Goal: Information Seeking & Learning: Learn about a topic

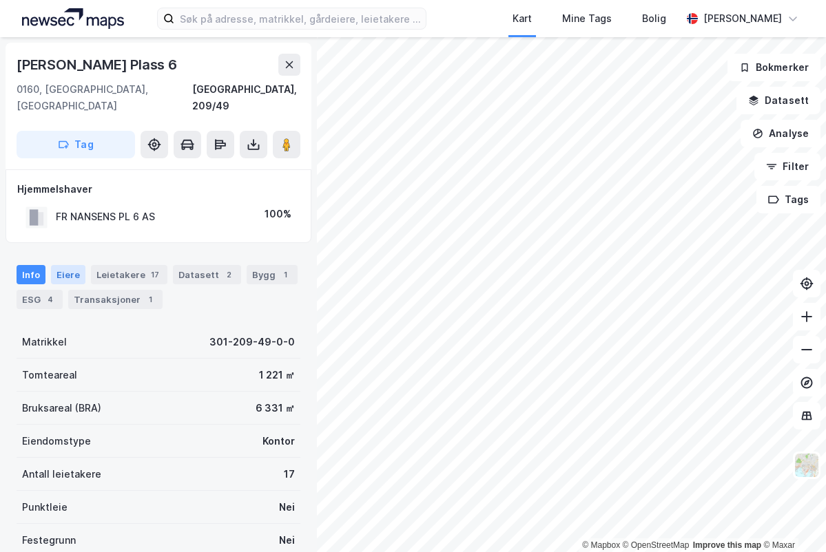
click at [74, 265] on div "Eiere" at bounding box center [68, 274] width 34 height 19
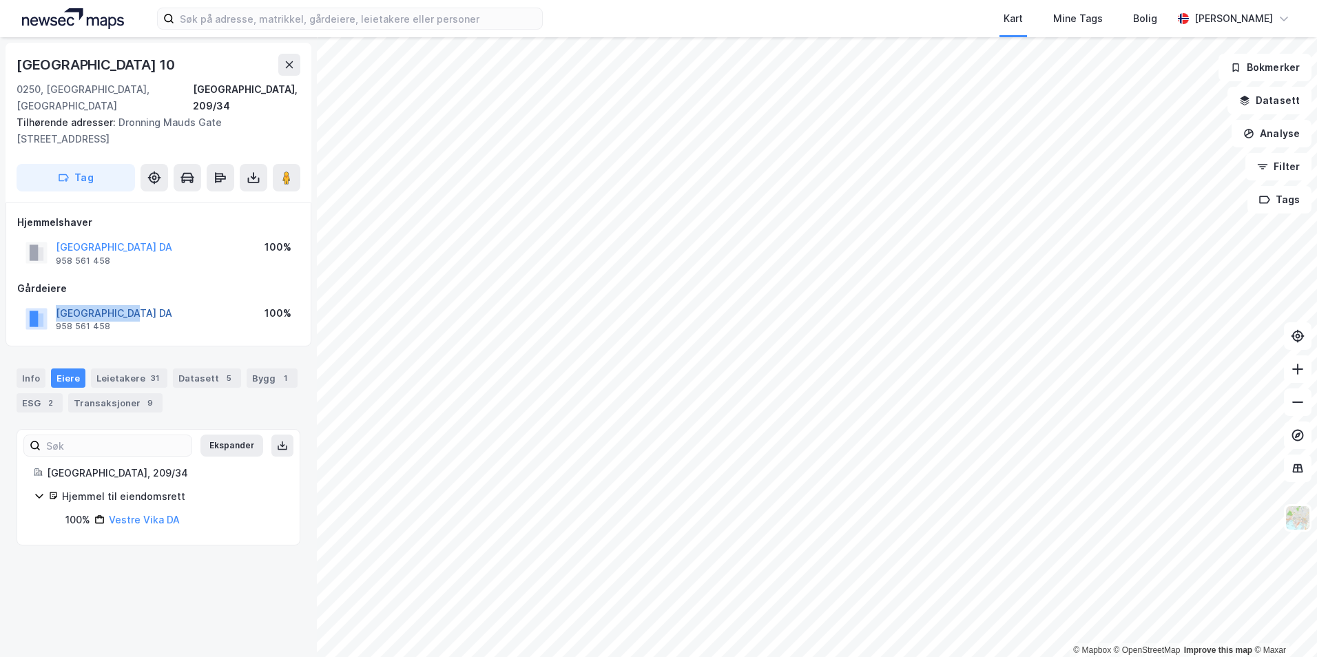
drag, startPoint x: 136, startPoint y: 295, endPoint x: 59, endPoint y: 294, distance: 77.8
click at [59, 302] on div "[GEOGRAPHIC_DATA] DA 958 561 458 100%" at bounding box center [158, 318] width 282 height 33
drag, startPoint x: 59, startPoint y: 294, endPoint x: 76, endPoint y: 295, distance: 17.3
copy button "[GEOGRAPHIC_DATA] DA"
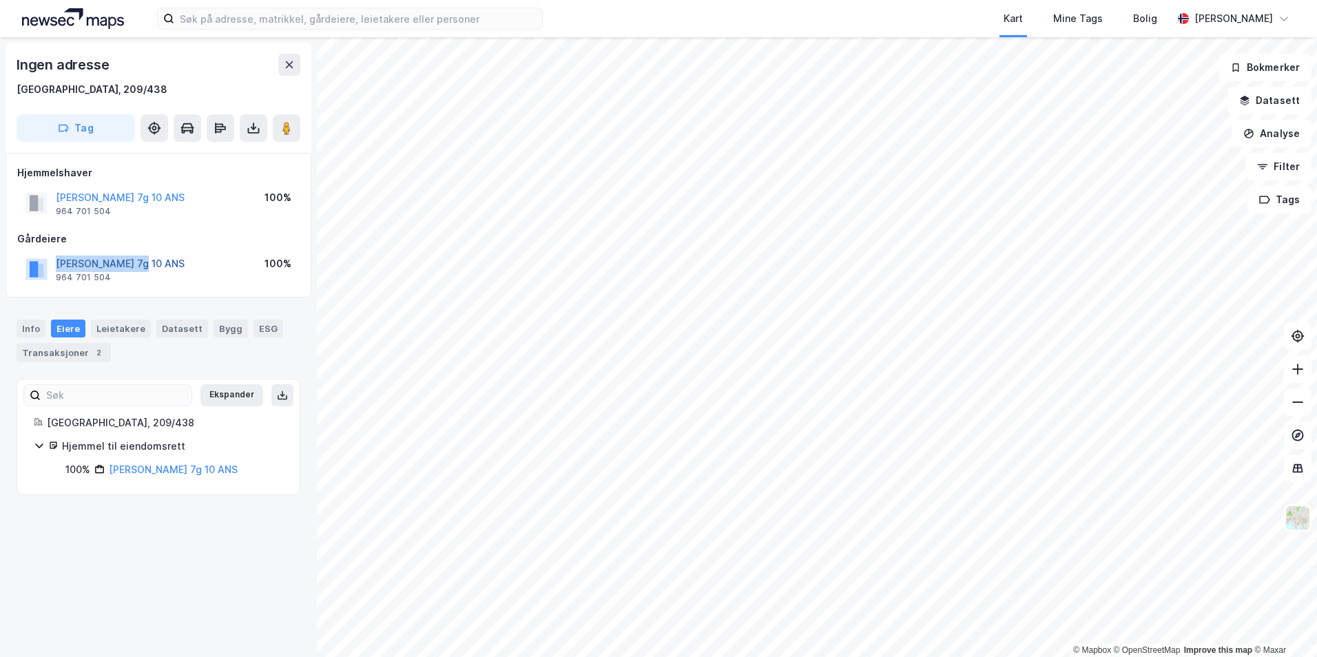
drag, startPoint x: 155, startPoint y: 258, endPoint x: 59, endPoint y: 260, distance: 96.4
click at [59, 260] on div "[PERSON_NAME] 7g 10 ANS 964 701 504 100%" at bounding box center [158, 269] width 282 height 33
drag, startPoint x: 59, startPoint y: 260, endPoint x: 66, endPoint y: 262, distance: 7.7
copy button "[PERSON_NAME] 7g 10 ANS"
click at [141, 468] on link "[PERSON_NAME] 7g 10 ANS" at bounding box center [173, 470] width 129 height 12
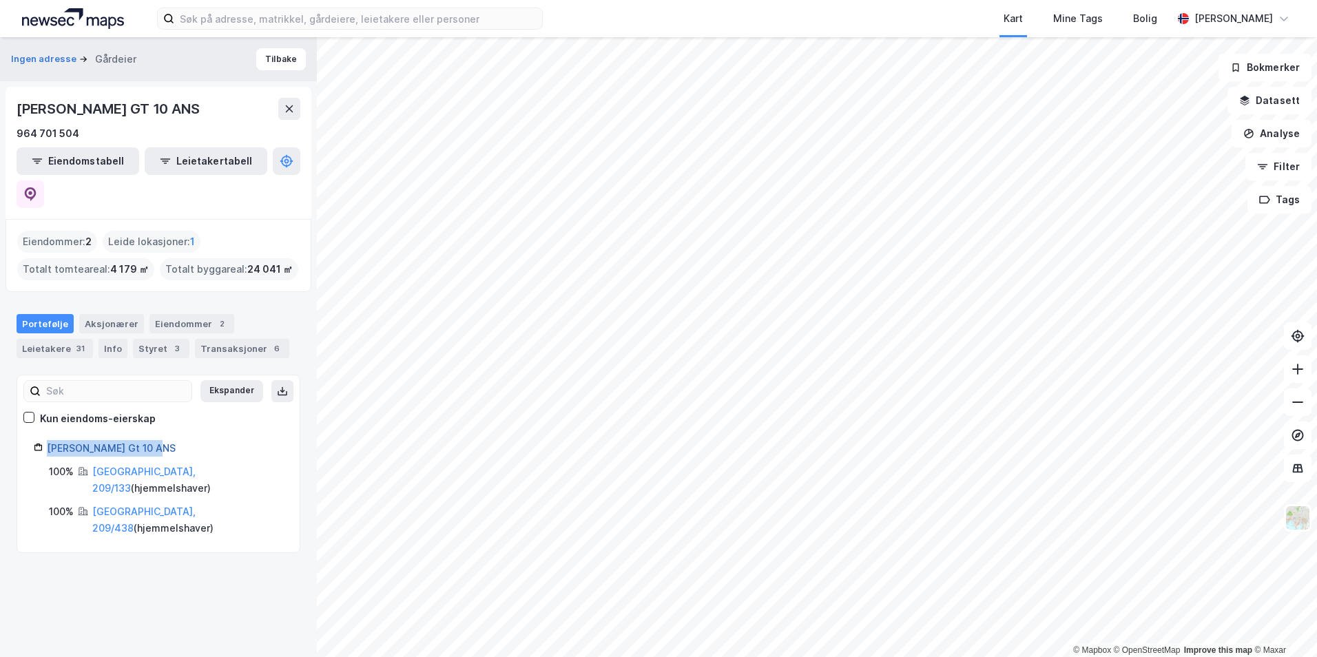
drag, startPoint x: 158, startPoint y: 414, endPoint x: 47, endPoint y: 419, distance: 111.7
click at [47, 440] on div "[PERSON_NAME] Gt 10 ANS" at bounding box center [165, 448] width 236 height 17
drag, startPoint x: 47, startPoint y: 419, endPoint x: 85, endPoint y: 410, distance: 39.8
copy link "[PERSON_NAME] Gt 10 ANS"
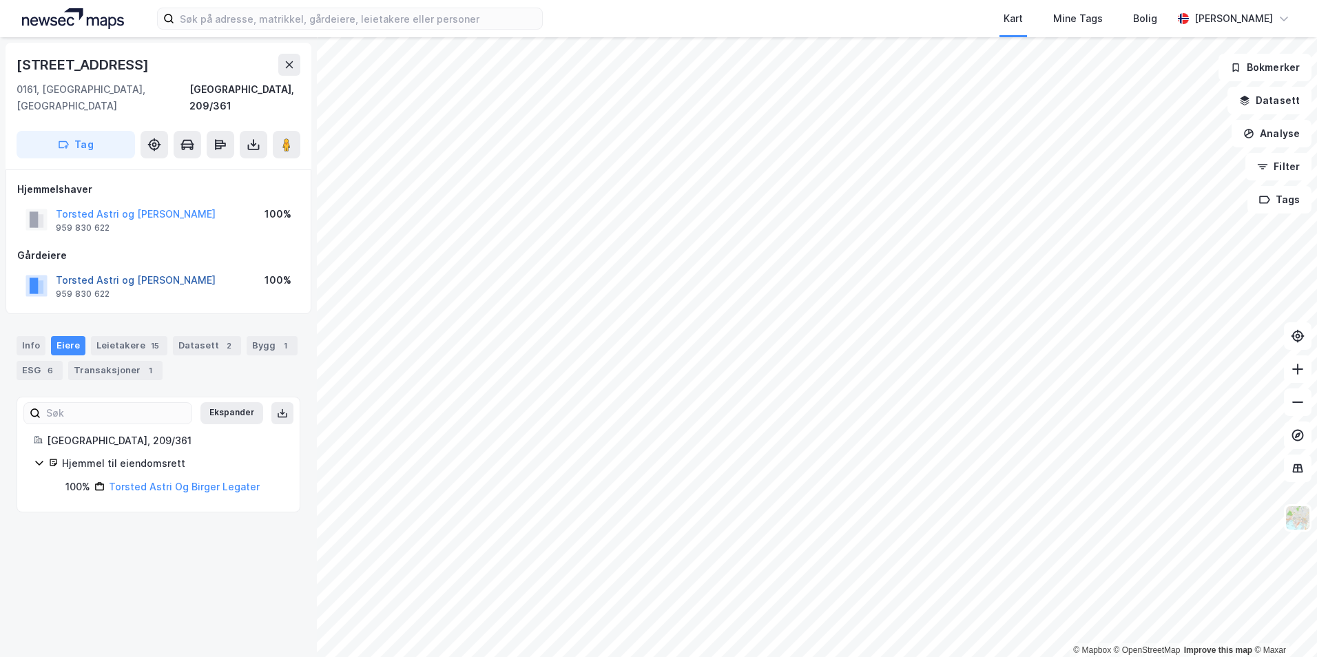
drag, startPoint x: 207, startPoint y: 264, endPoint x: 57, endPoint y: 264, distance: 149.5
click at [57, 269] on div "Torsted Astri og Birger Legater 959 830 622 100%" at bounding box center [158, 285] width 282 height 33
click at [112, 521] on div "[STREET_ADDRESS] Oslo, 209/361 Tag Hjemmelshaver Torsted Astri og Birger Legate…" at bounding box center [158, 347] width 317 height 620
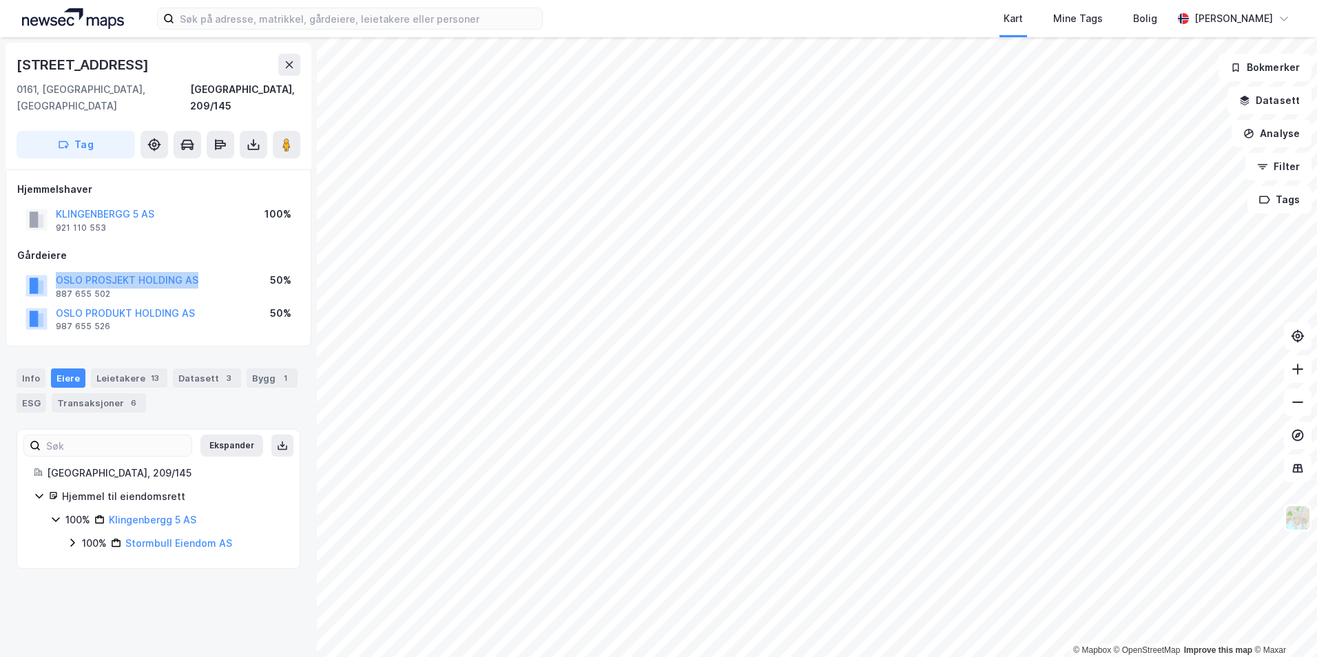
drag, startPoint x: 199, startPoint y: 264, endPoint x: 54, endPoint y: 264, distance: 144.6
click at [54, 269] on div "OSLO PROSJEKT HOLDING AS 887 655 502 50%" at bounding box center [158, 285] width 282 height 33
copy button "OSLO PROSJEKT HOLDING AS"
click at [40, 368] on div "Info" at bounding box center [31, 377] width 29 height 19
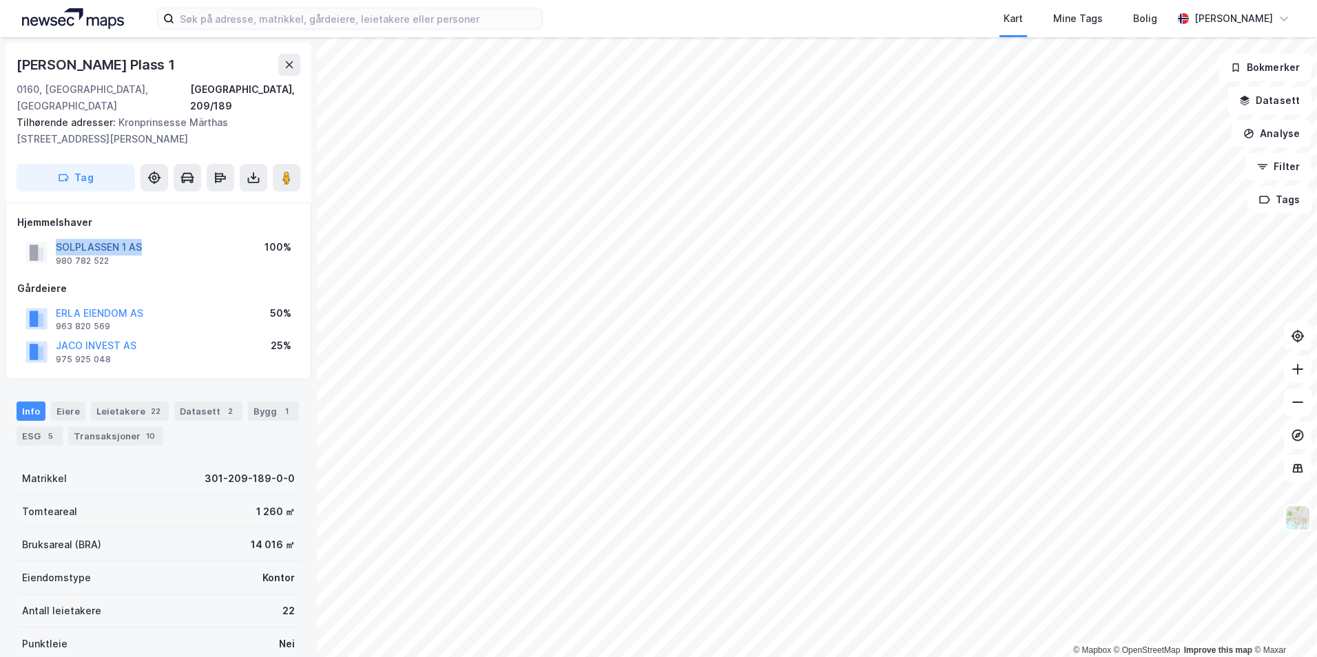
drag, startPoint x: 147, startPoint y: 230, endPoint x: 60, endPoint y: 231, distance: 86.8
click at [59, 236] on div "SOLPLASSEN 1 AS 980 782 522 100%" at bounding box center [158, 252] width 282 height 33
drag, startPoint x: 60, startPoint y: 231, endPoint x: 67, endPoint y: 230, distance: 7.7
click at [0, 0] on button "SOLPLASSEN 1 AS" at bounding box center [0, 0] width 0 height 0
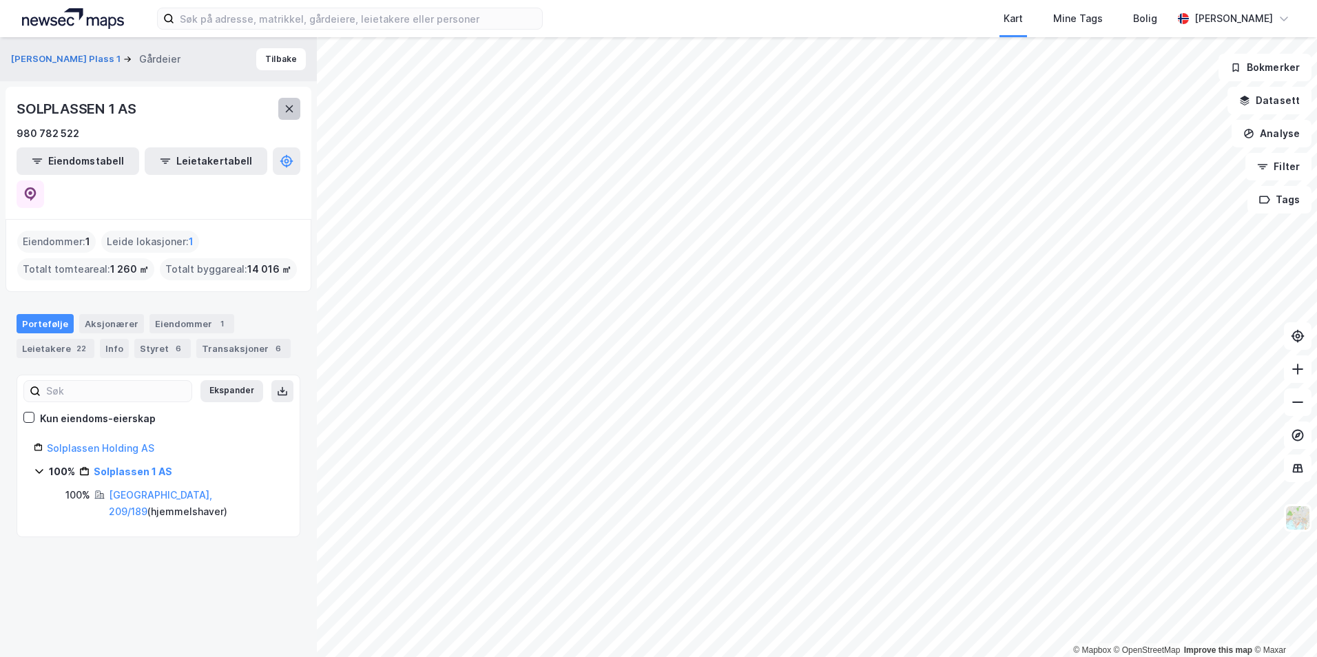
click at [286, 112] on icon at bounding box center [290, 108] width 8 height 7
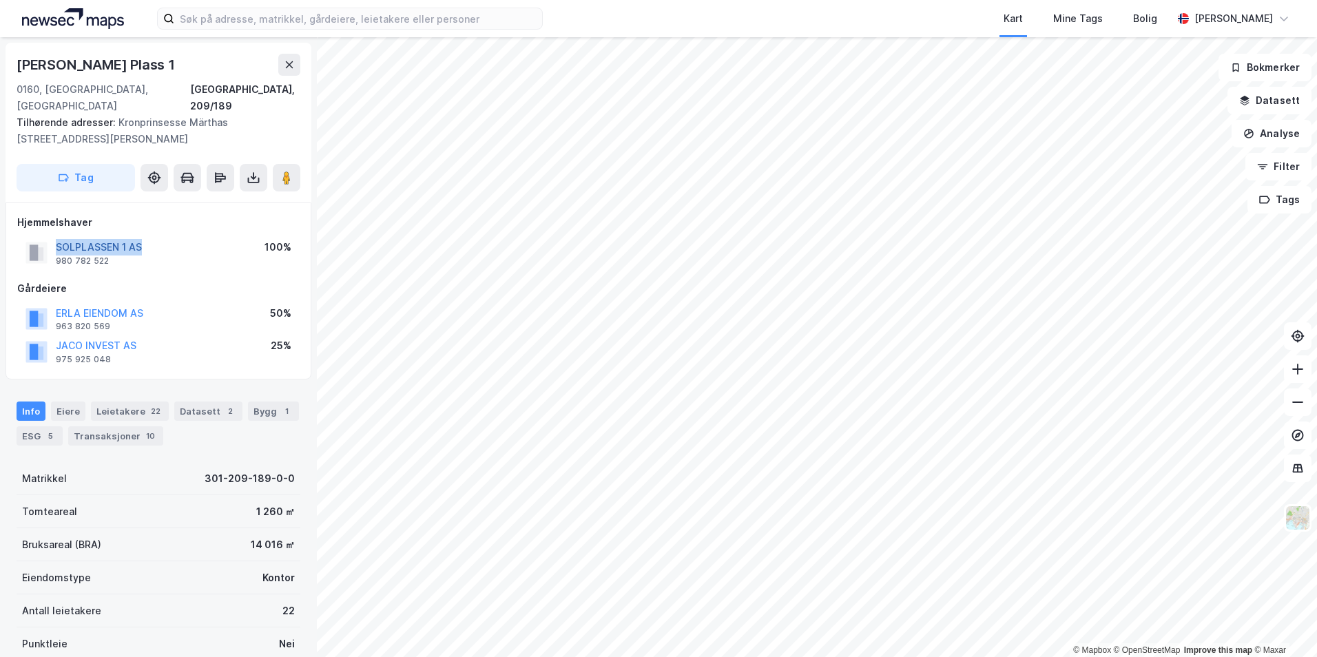
drag, startPoint x: 153, startPoint y: 231, endPoint x: 56, endPoint y: 233, distance: 97.1
click at [56, 236] on div "SOLPLASSEN 1 AS 980 782 522 100%" at bounding box center [158, 252] width 282 height 33
drag, startPoint x: 56, startPoint y: 233, endPoint x: 70, endPoint y: 235, distance: 13.9
copy button "SOLPLASSEN 1 AS"
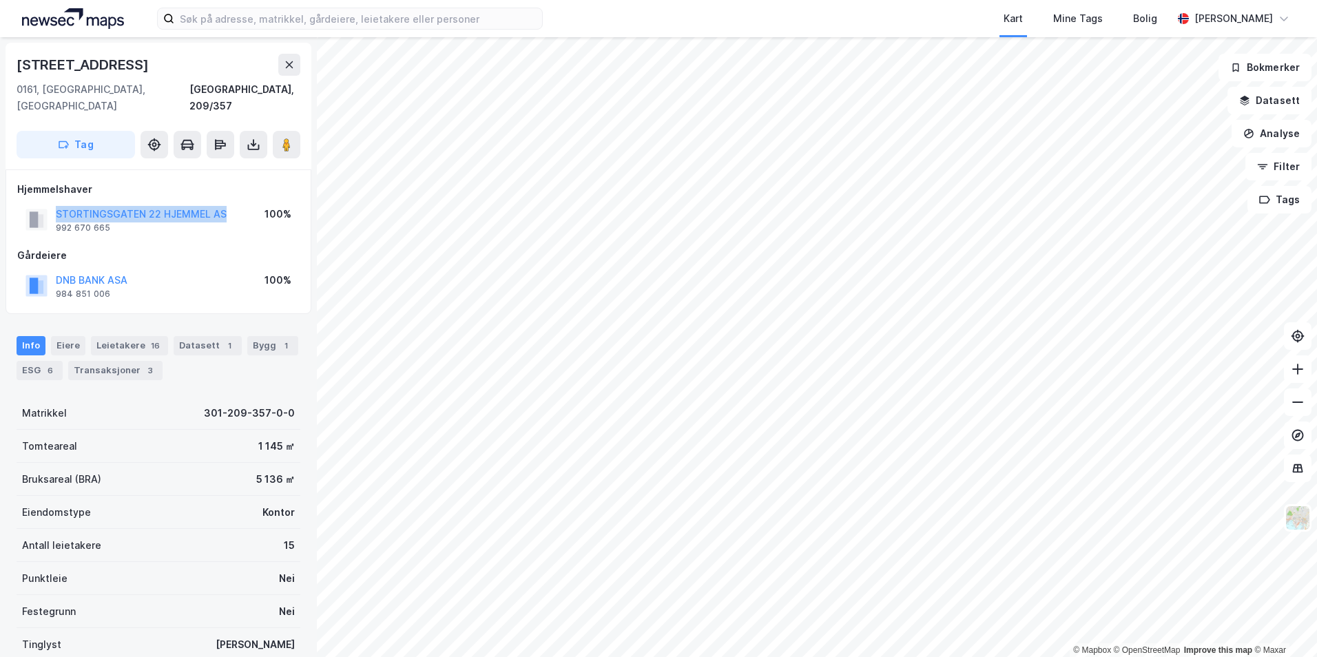
drag, startPoint x: 223, startPoint y: 198, endPoint x: 54, endPoint y: 201, distance: 169.4
click at [54, 203] on div "STORTINGSGATEN 22 HJEMMEL AS 992 670 665 100%" at bounding box center [158, 219] width 282 height 33
drag, startPoint x: 54, startPoint y: 201, endPoint x: 66, endPoint y: 199, distance: 12.6
copy button "STORTINGSGATEN 22 HJEMMEL AS"
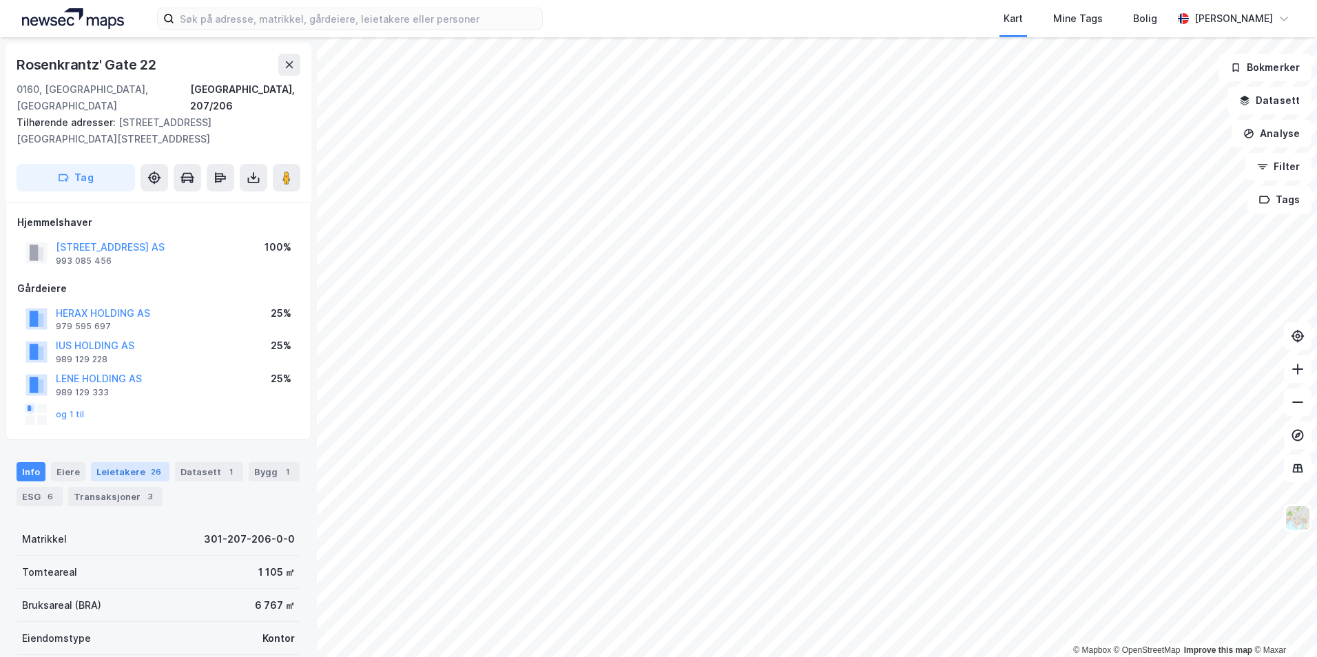
click at [139, 462] on div "Leietakere 26" at bounding box center [130, 471] width 79 height 19
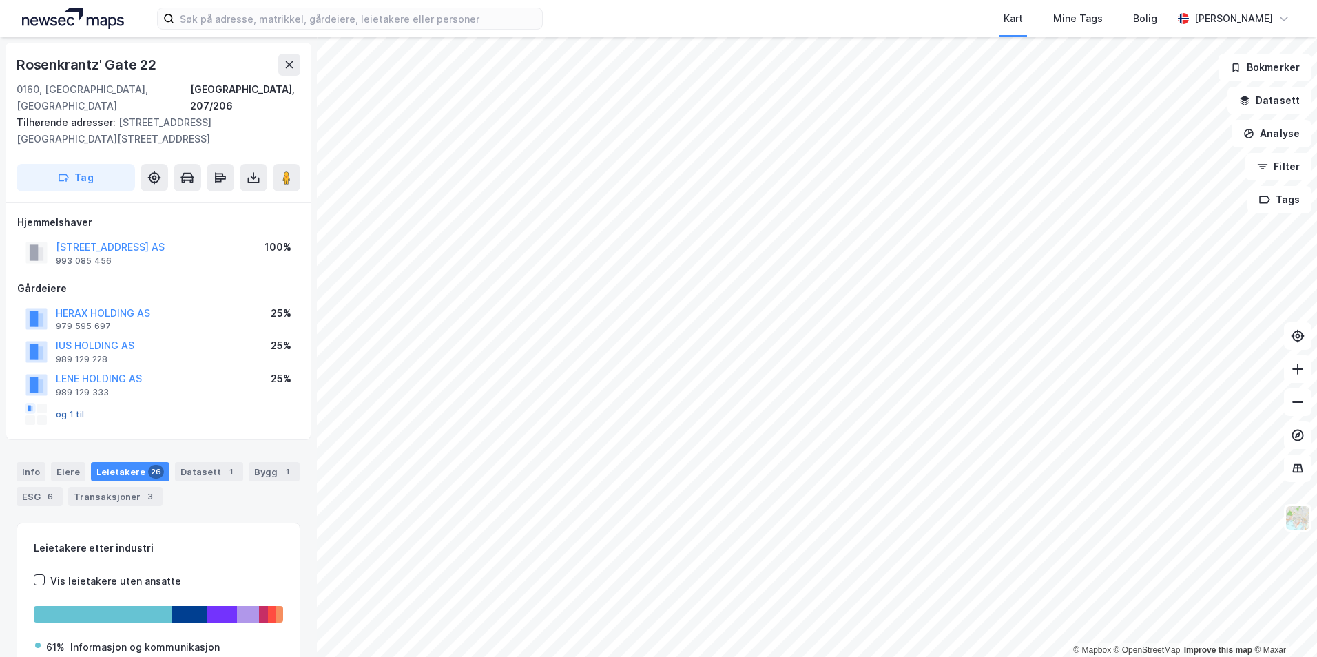
click at [0, 0] on button "og 1 til" at bounding box center [0, 0] width 0 height 0
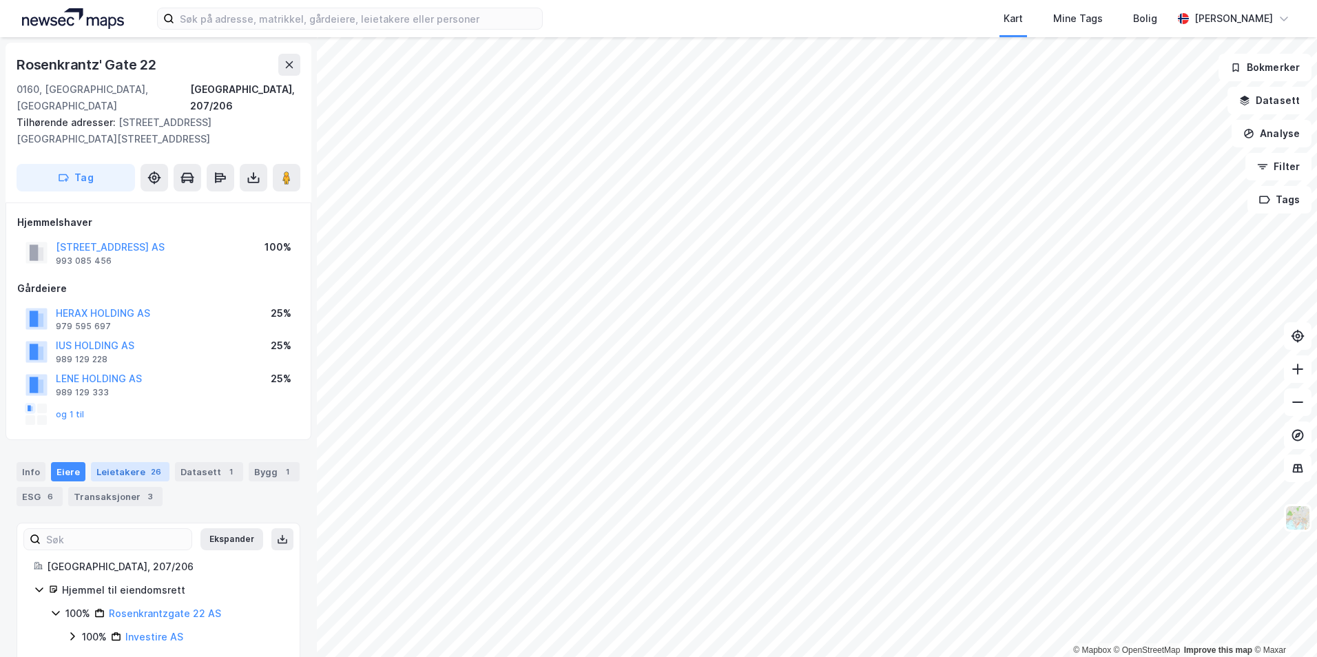
click at [131, 462] on div "Leietakere 26" at bounding box center [130, 471] width 79 height 19
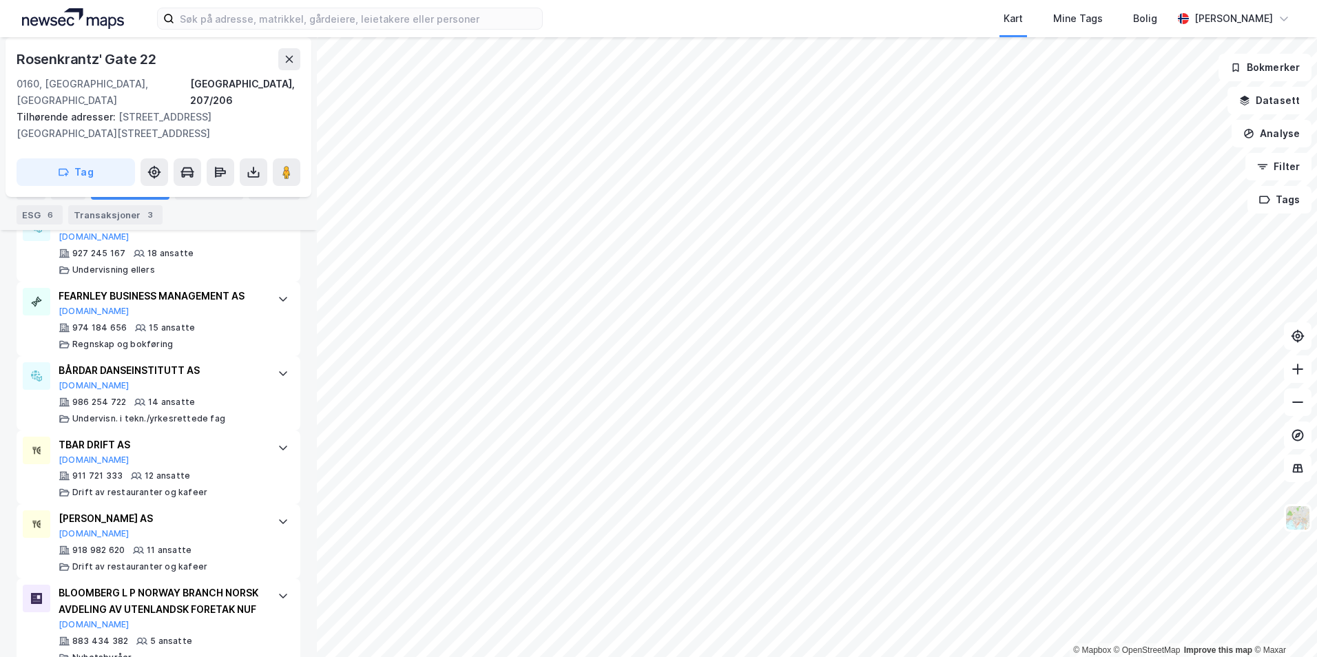
scroll to position [1269, 0]
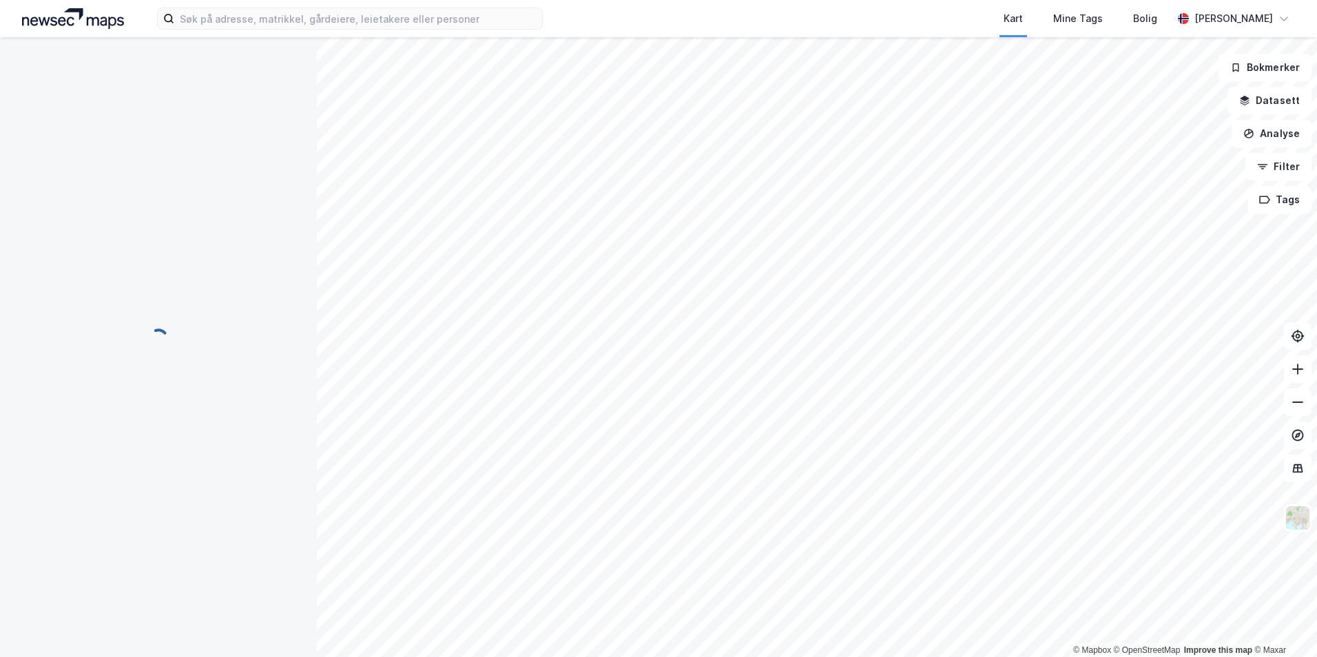
scroll to position [21, 0]
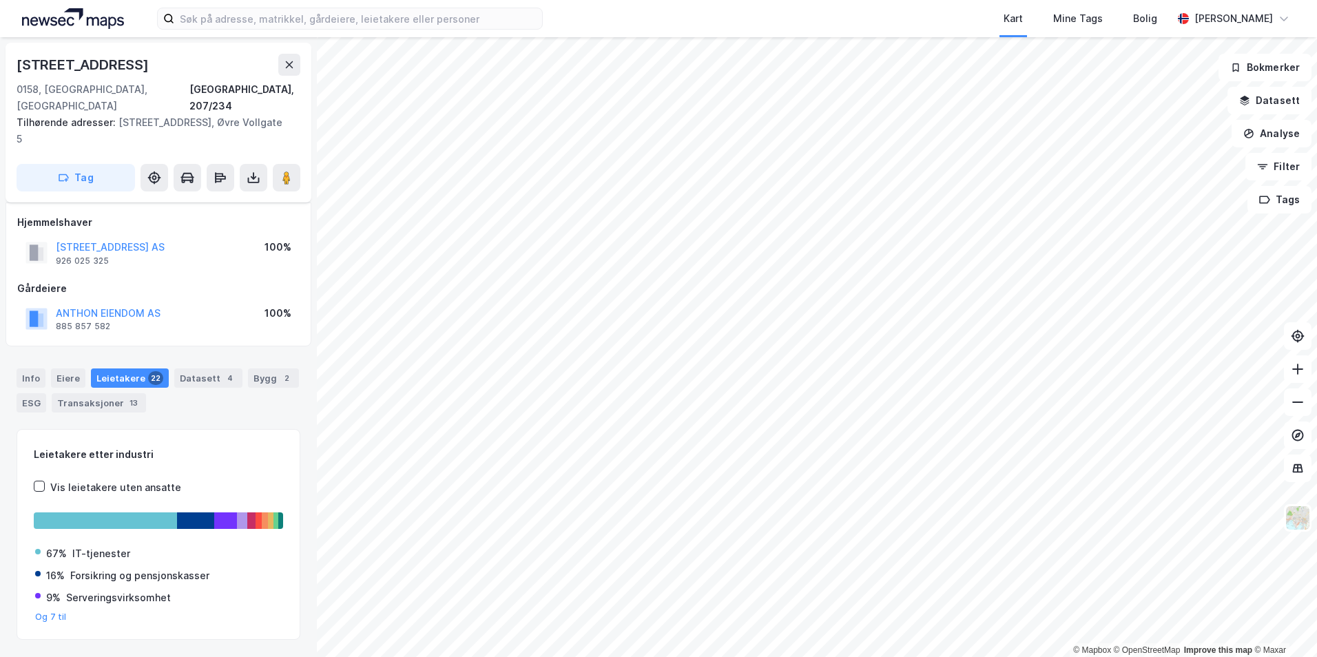
scroll to position [21, 0]
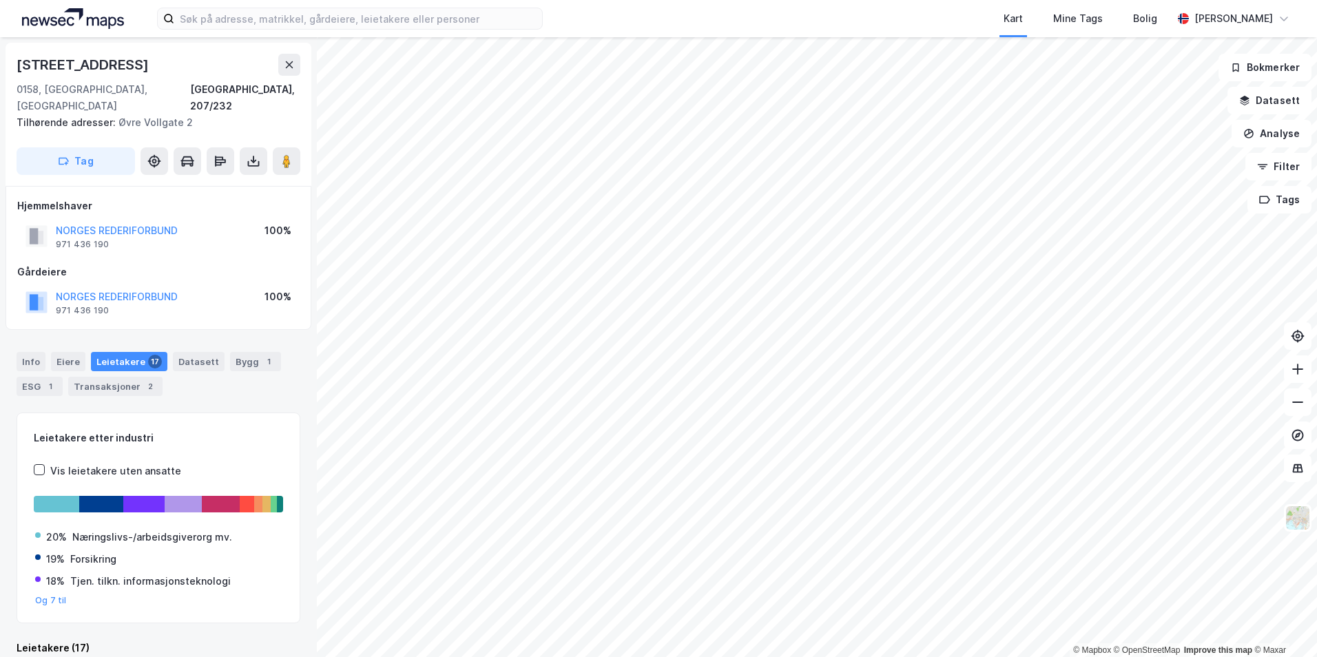
scroll to position [5, 0]
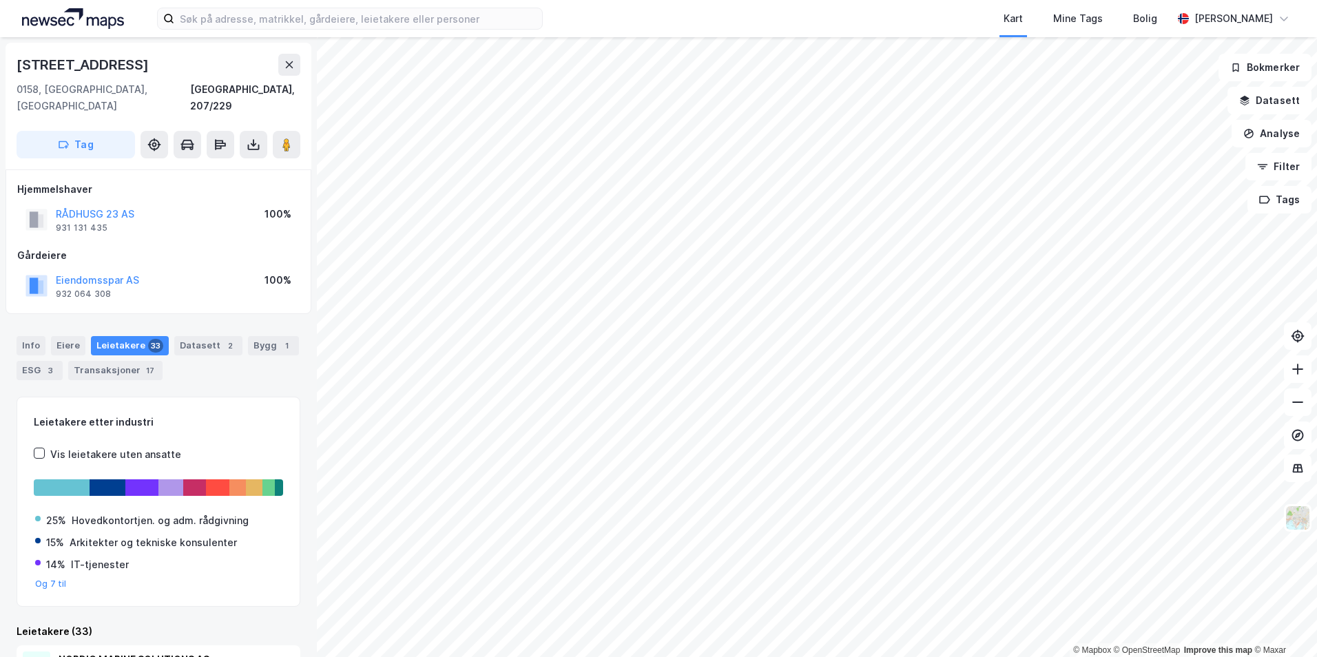
scroll to position [5, 0]
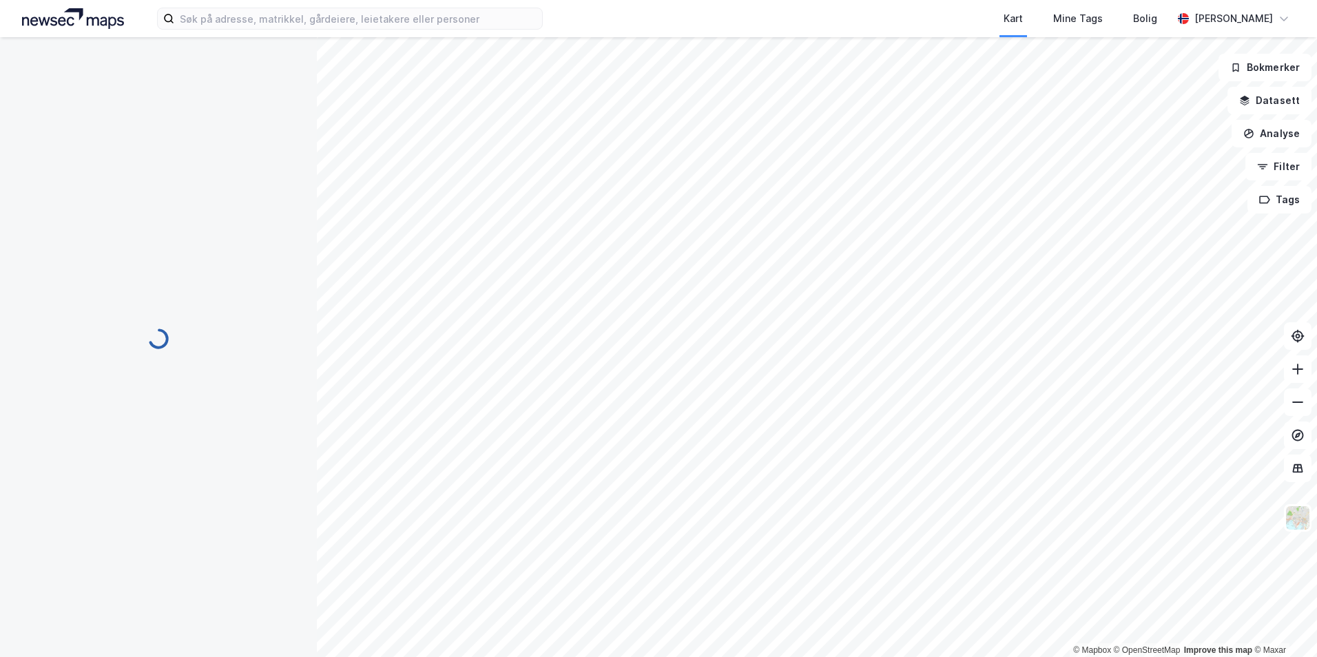
scroll to position [5, 0]
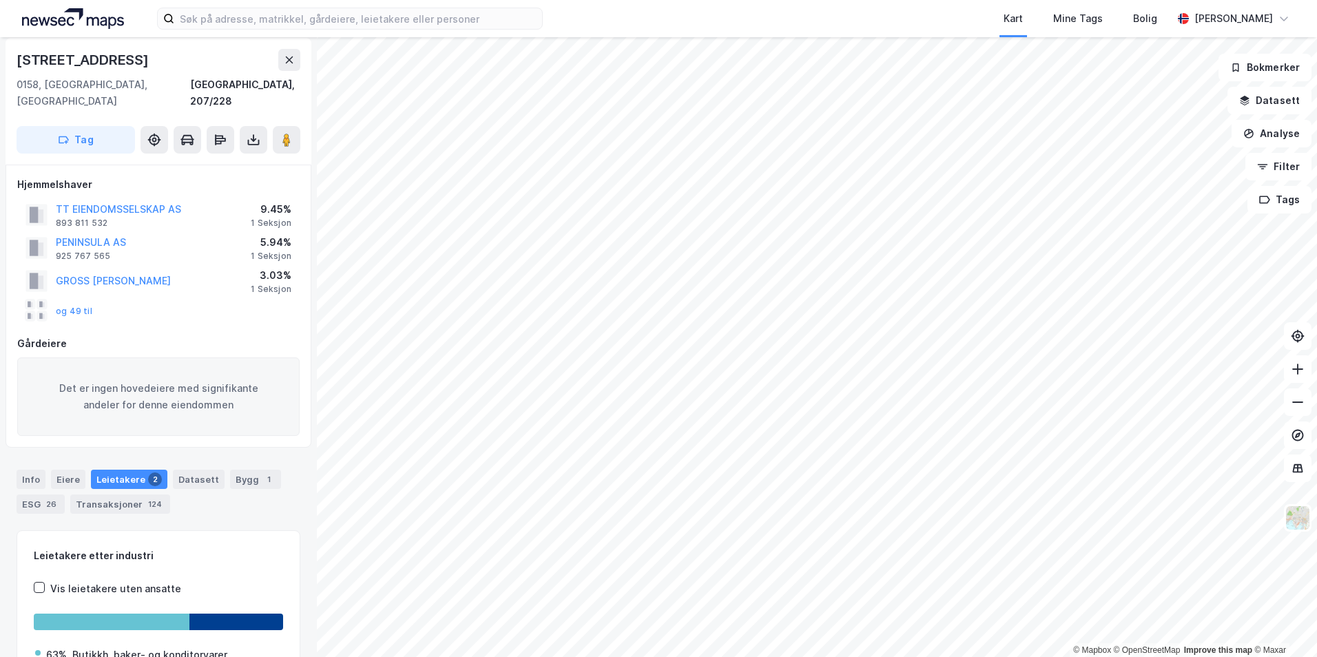
scroll to position [5, 0]
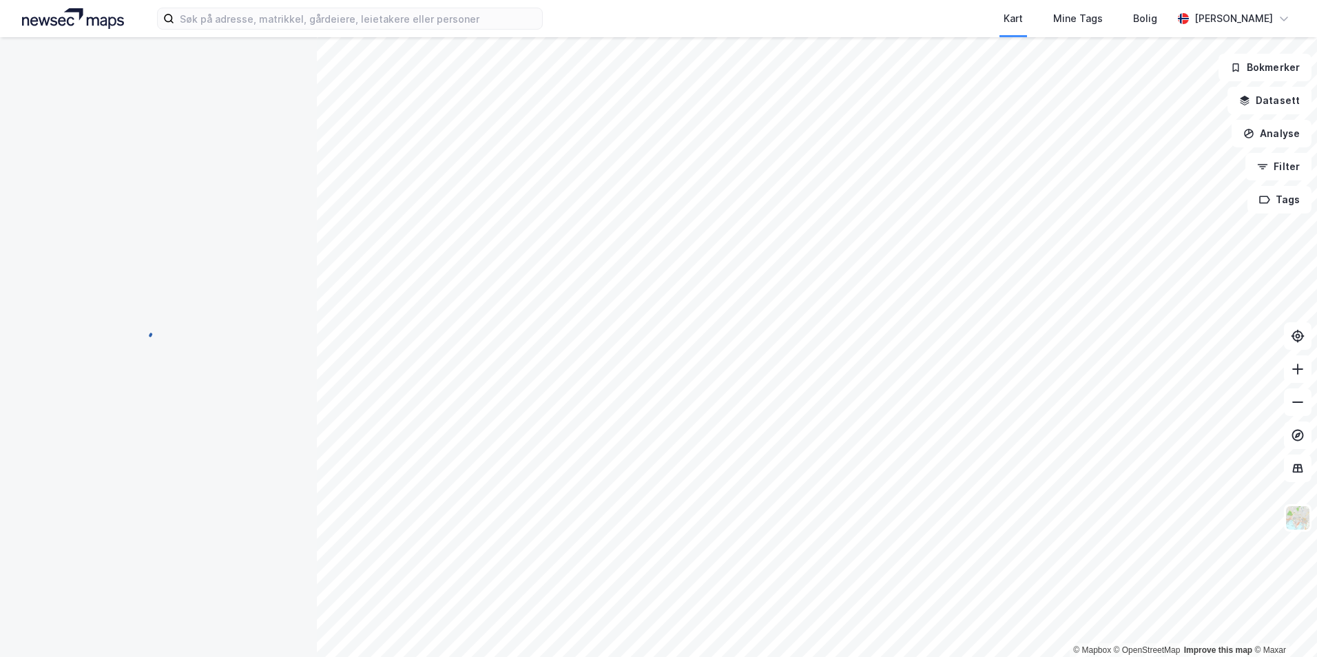
scroll to position [5, 0]
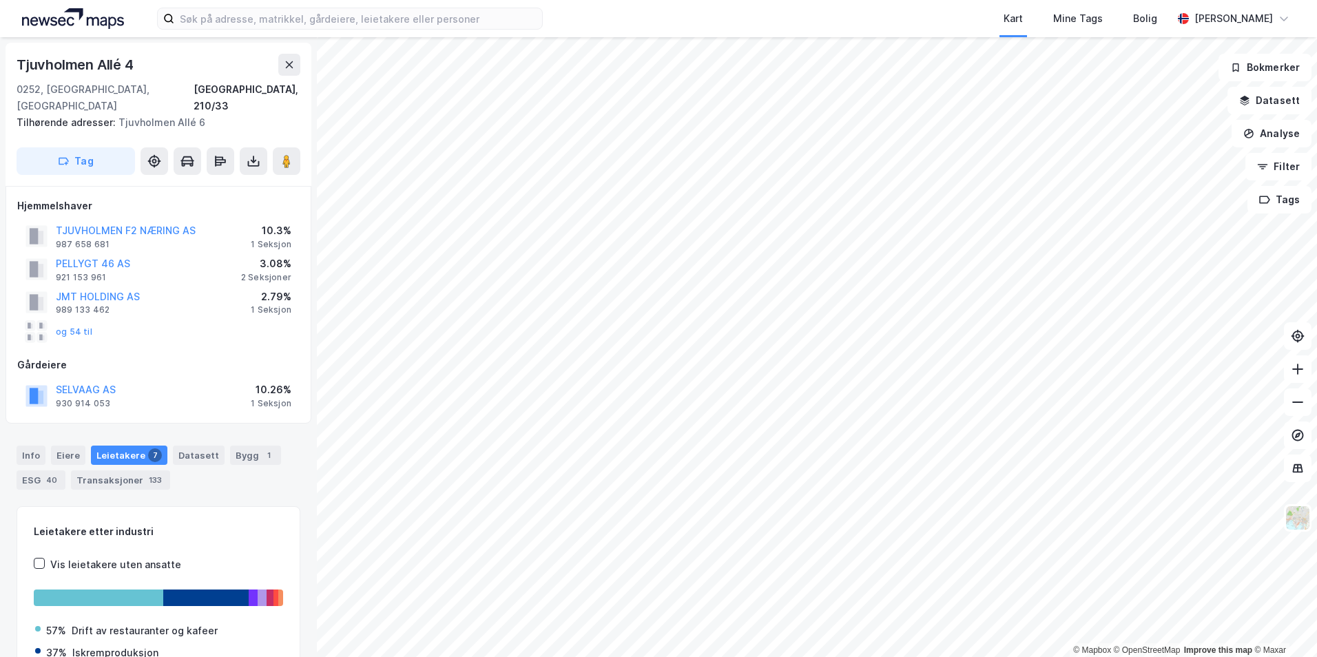
scroll to position [5, 0]
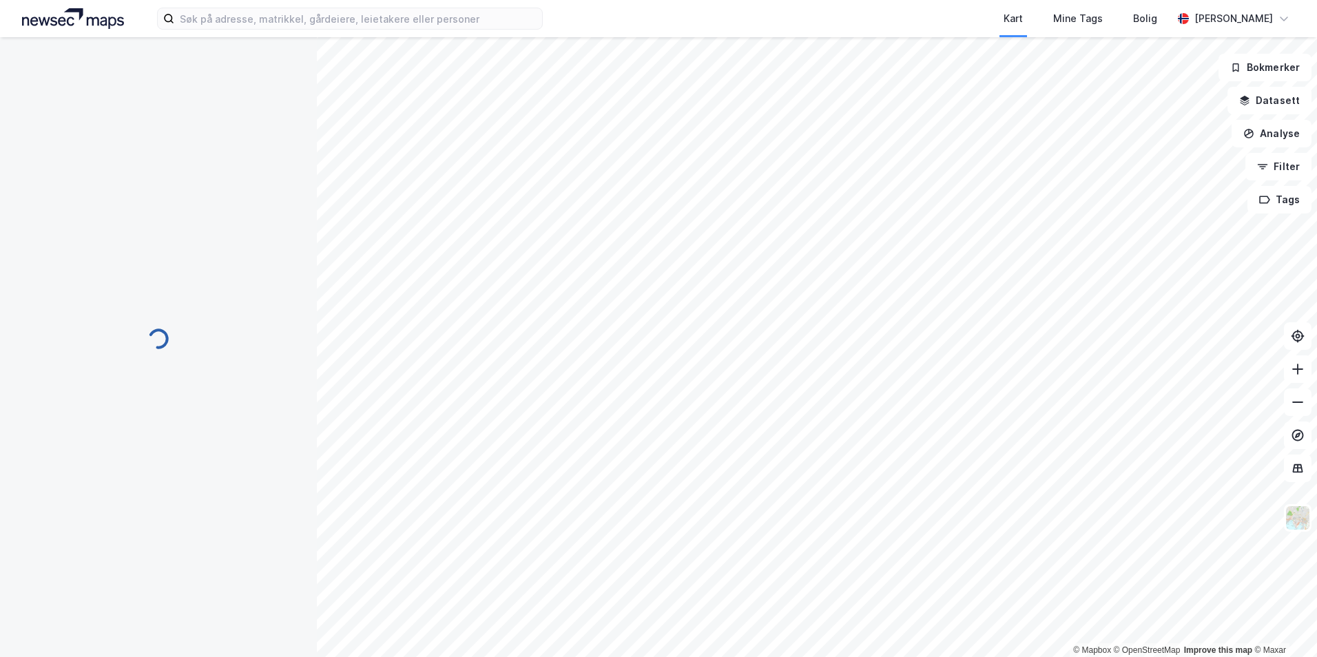
scroll to position [5, 0]
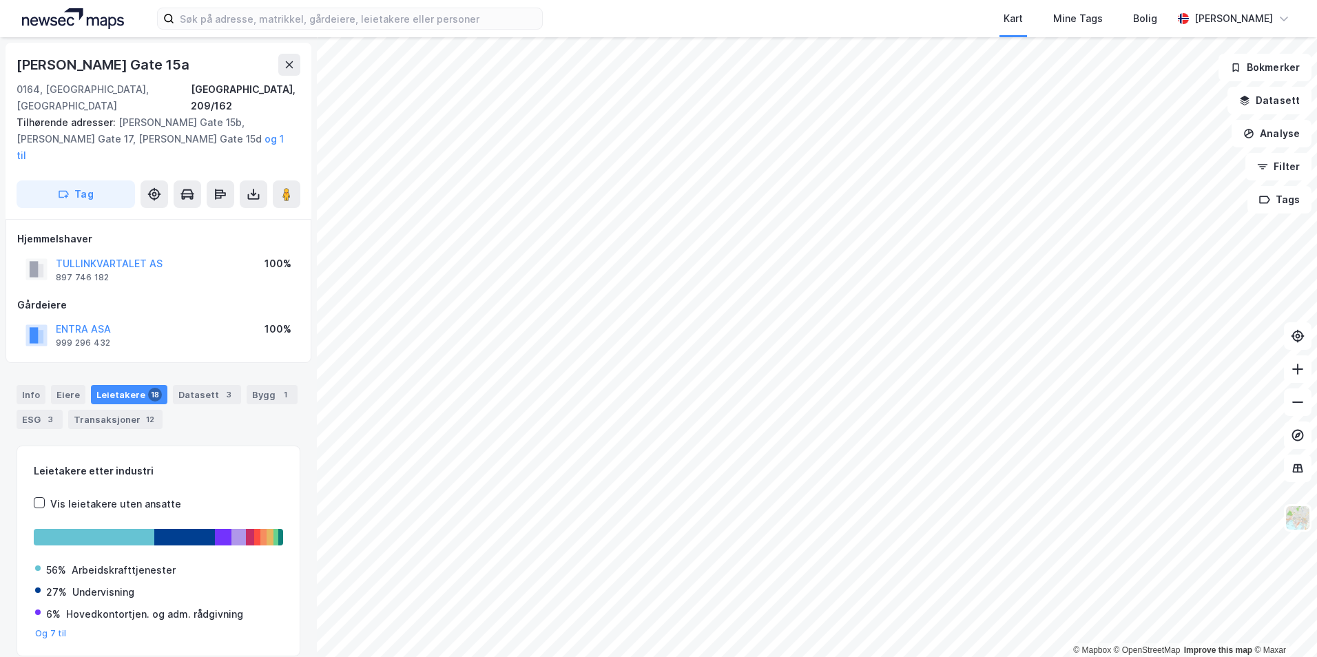
scroll to position [5, 0]
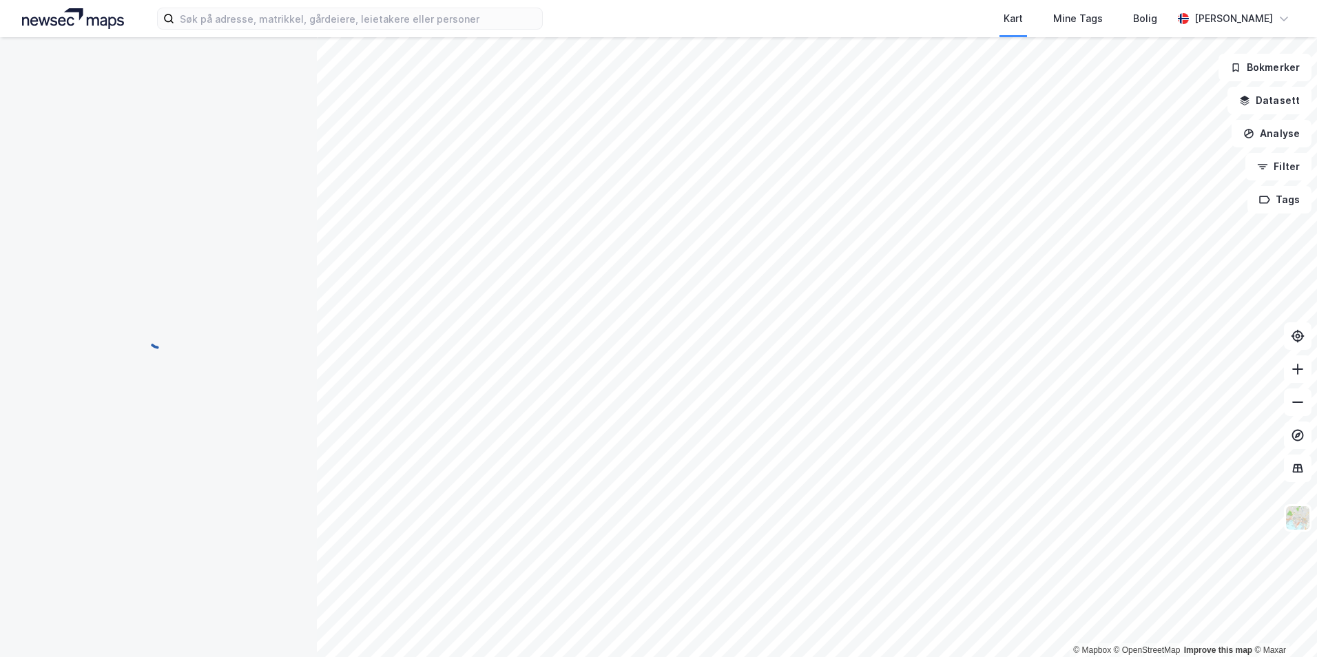
scroll to position [5, 0]
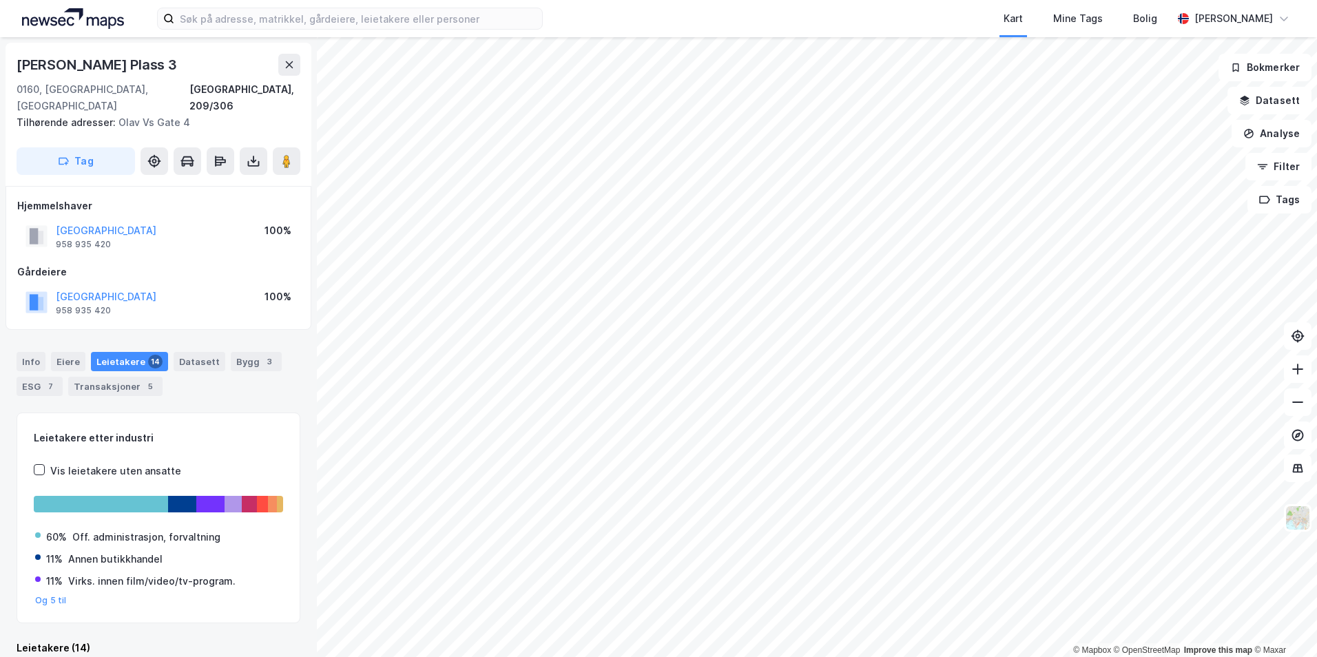
scroll to position [5, 0]
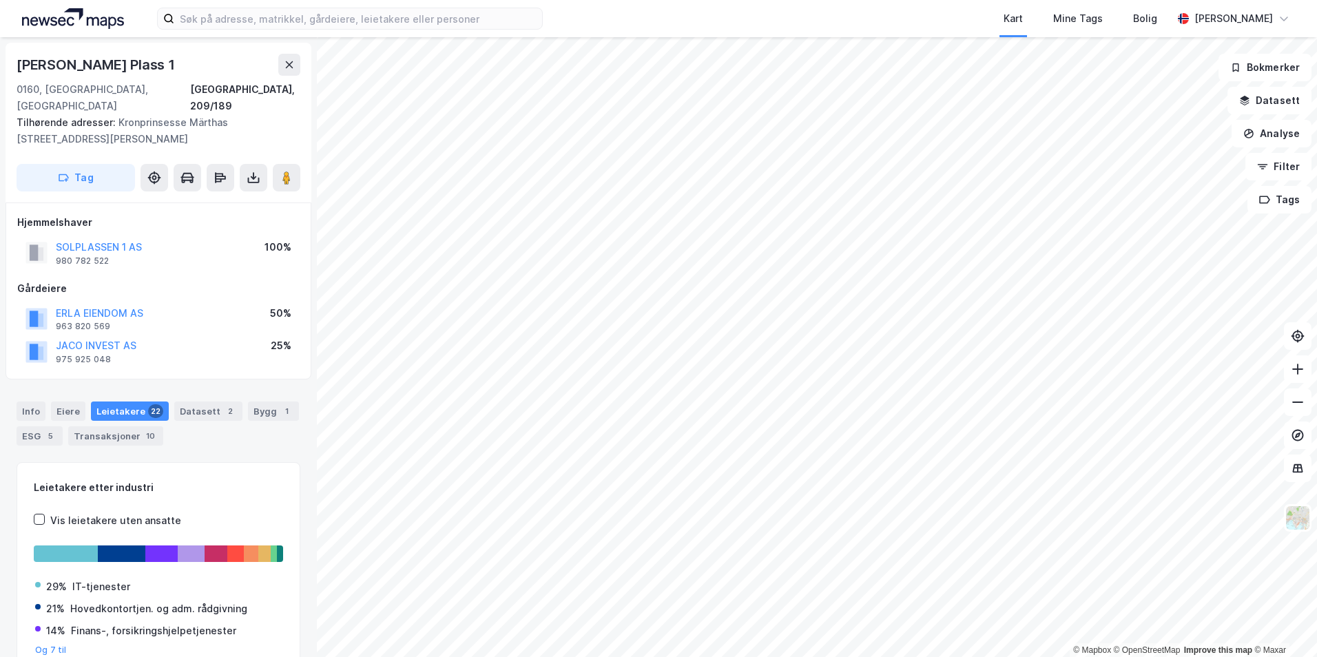
scroll to position [5, 0]
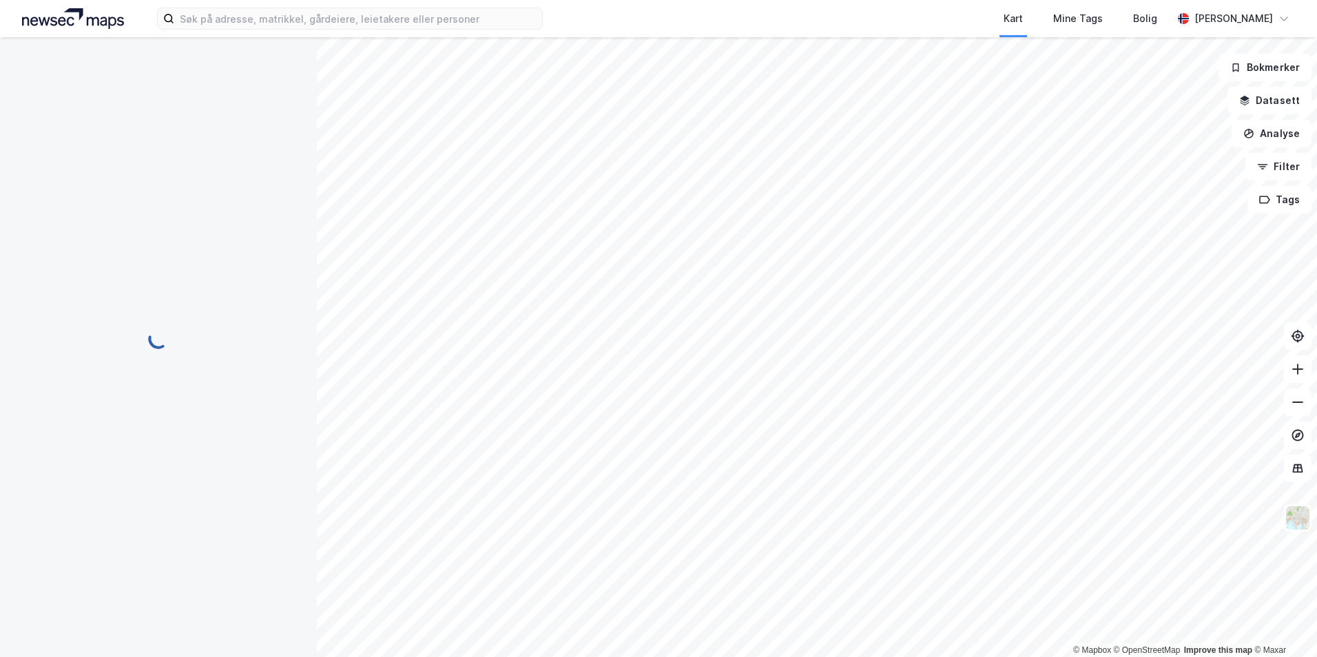
scroll to position [5, 0]
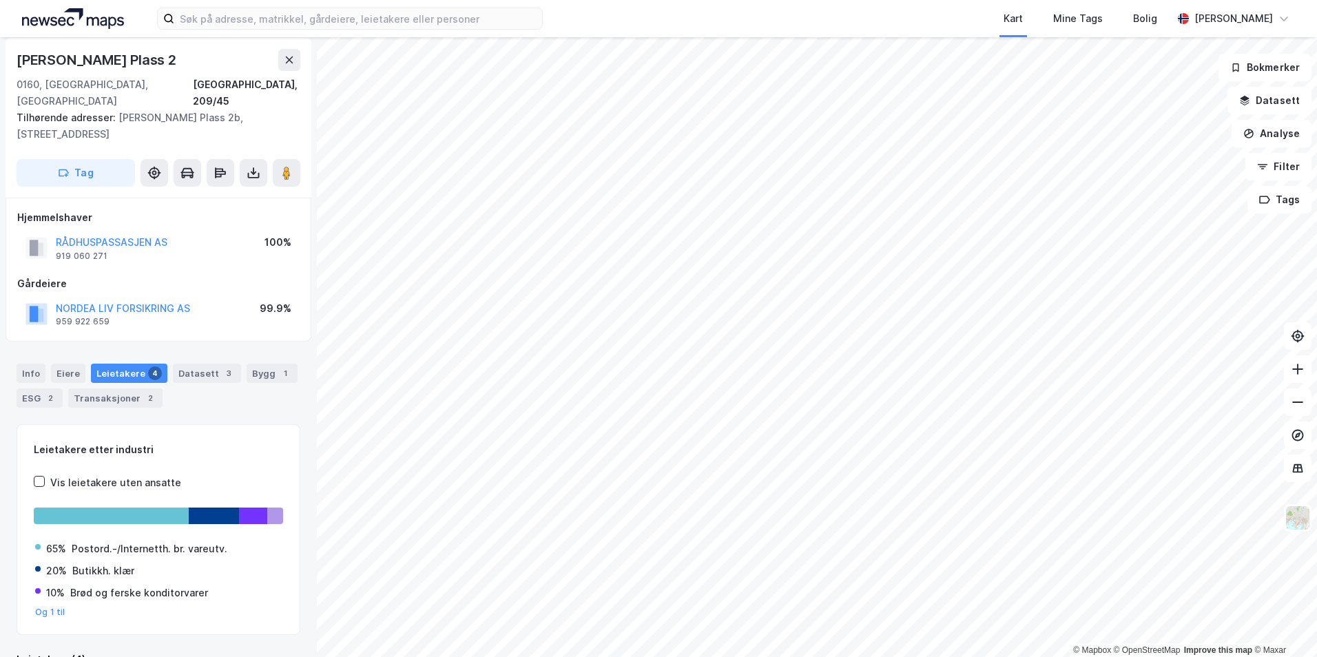
scroll to position [5, 0]
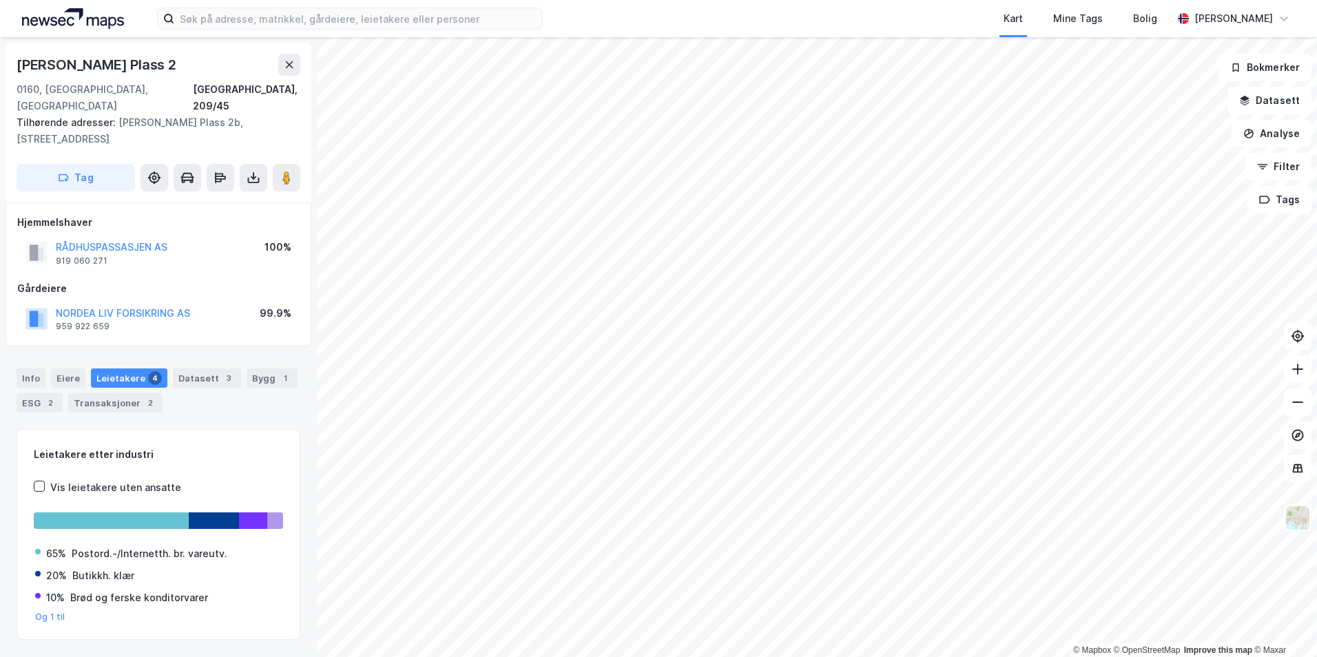
scroll to position [5, 0]
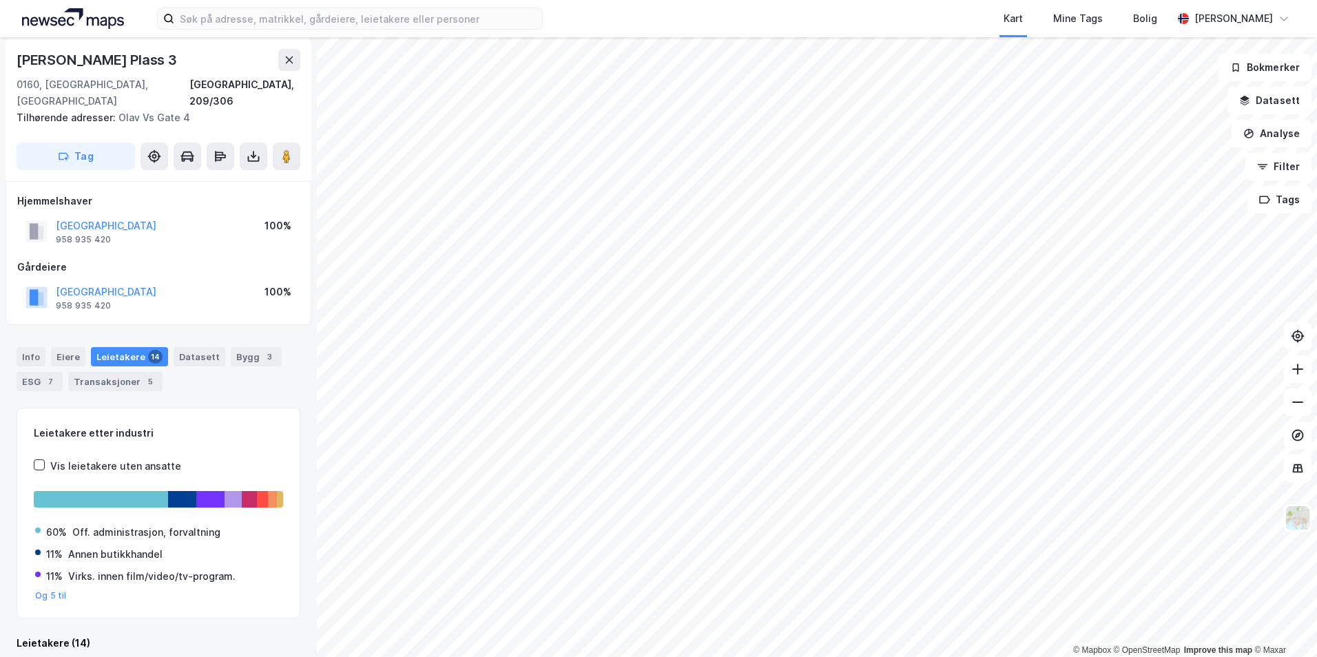
scroll to position [5, 0]
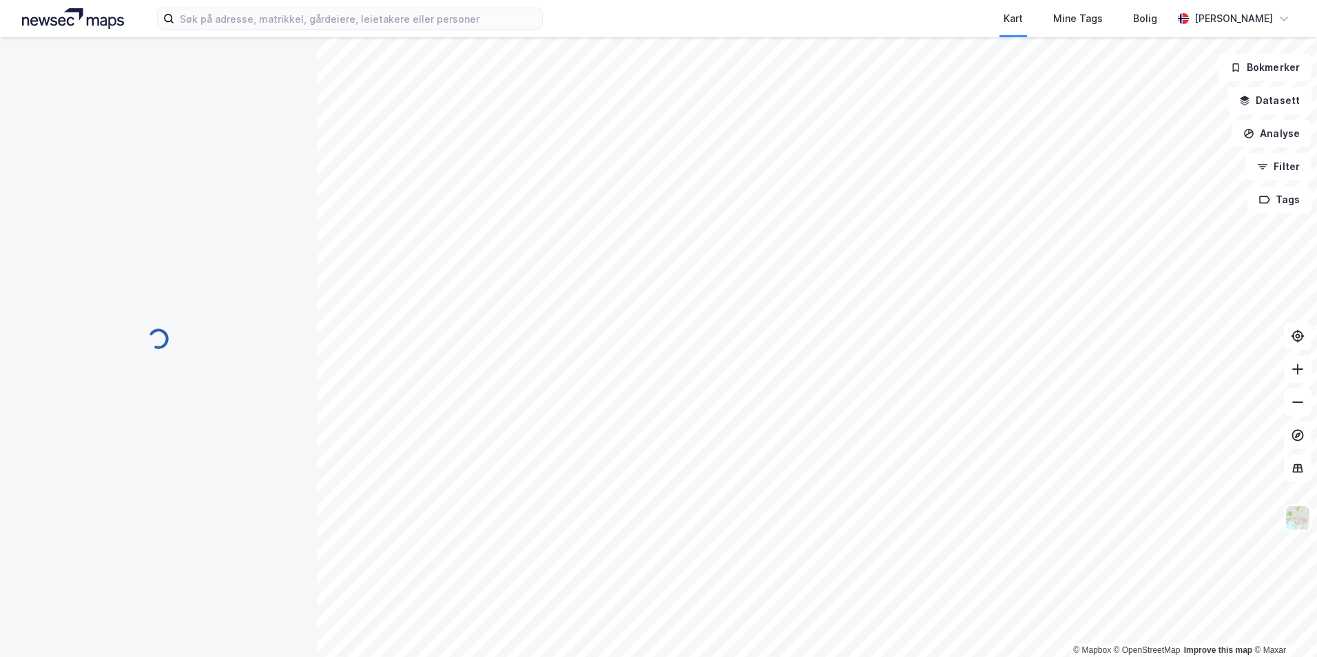
scroll to position [5, 0]
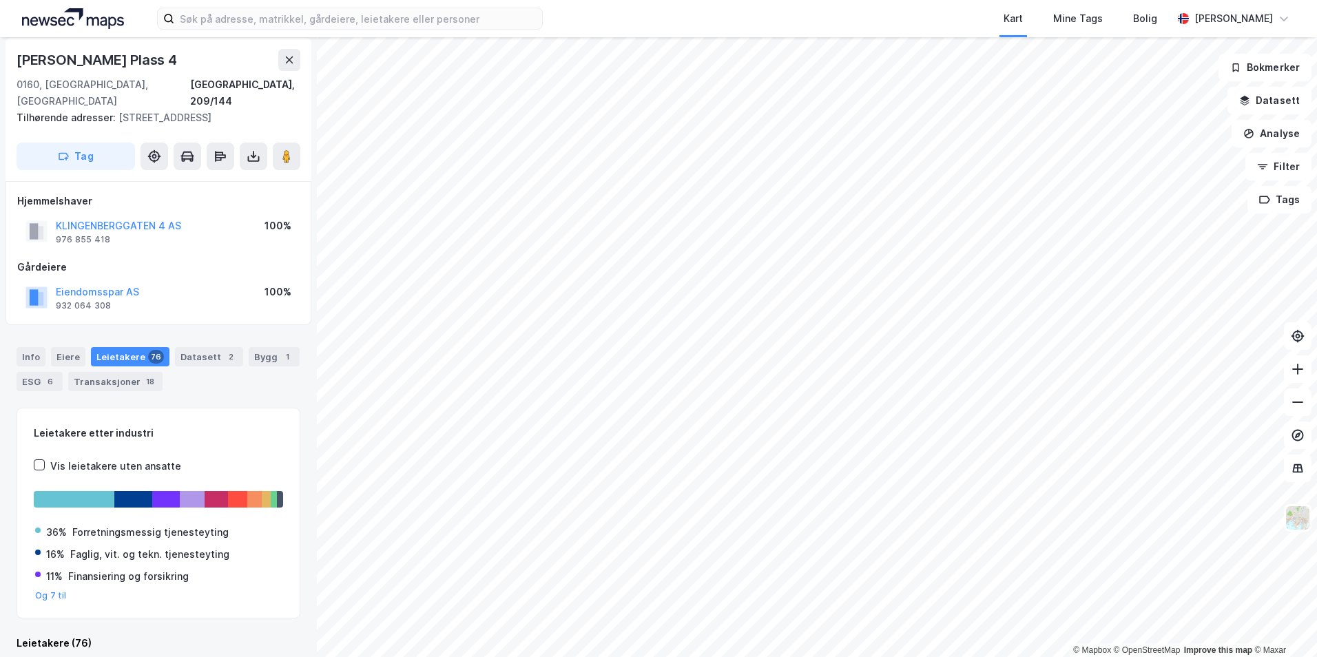
scroll to position [5, 0]
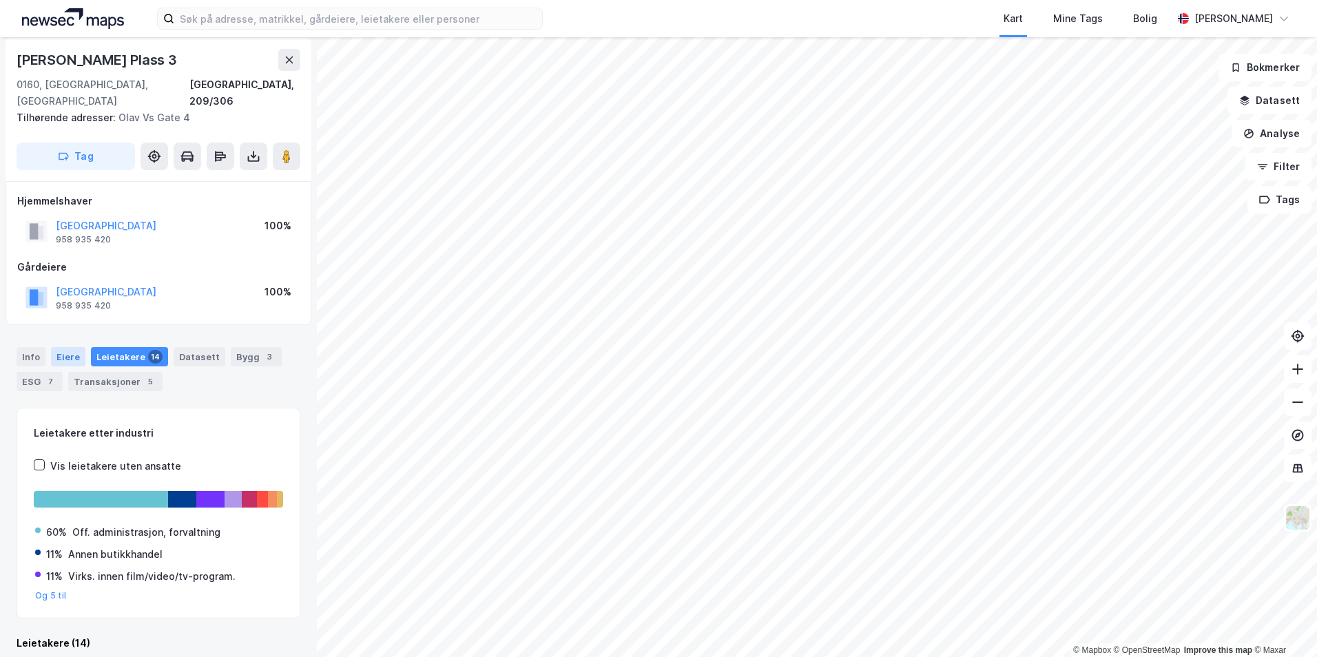
click at [63, 347] on div "Eiere" at bounding box center [68, 356] width 34 height 19
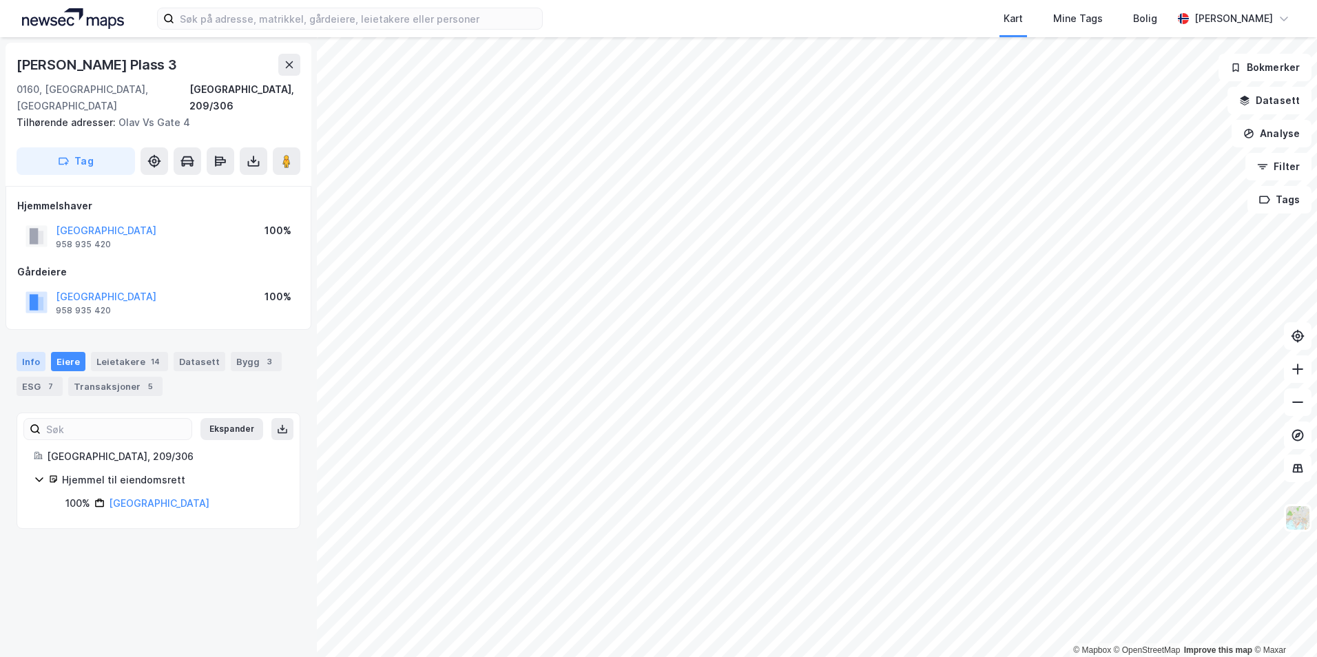
click at [28, 352] on div "Info" at bounding box center [31, 361] width 29 height 19
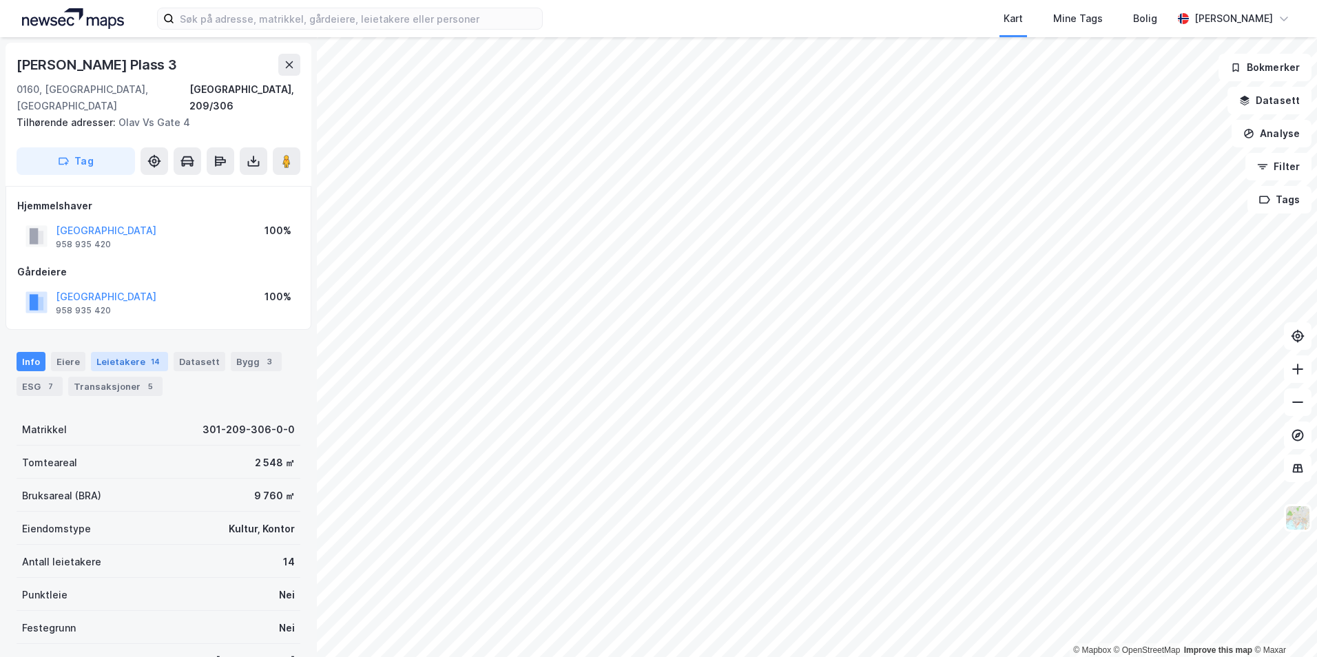
click at [127, 352] on div "Leietakere 14" at bounding box center [129, 361] width 77 height 19
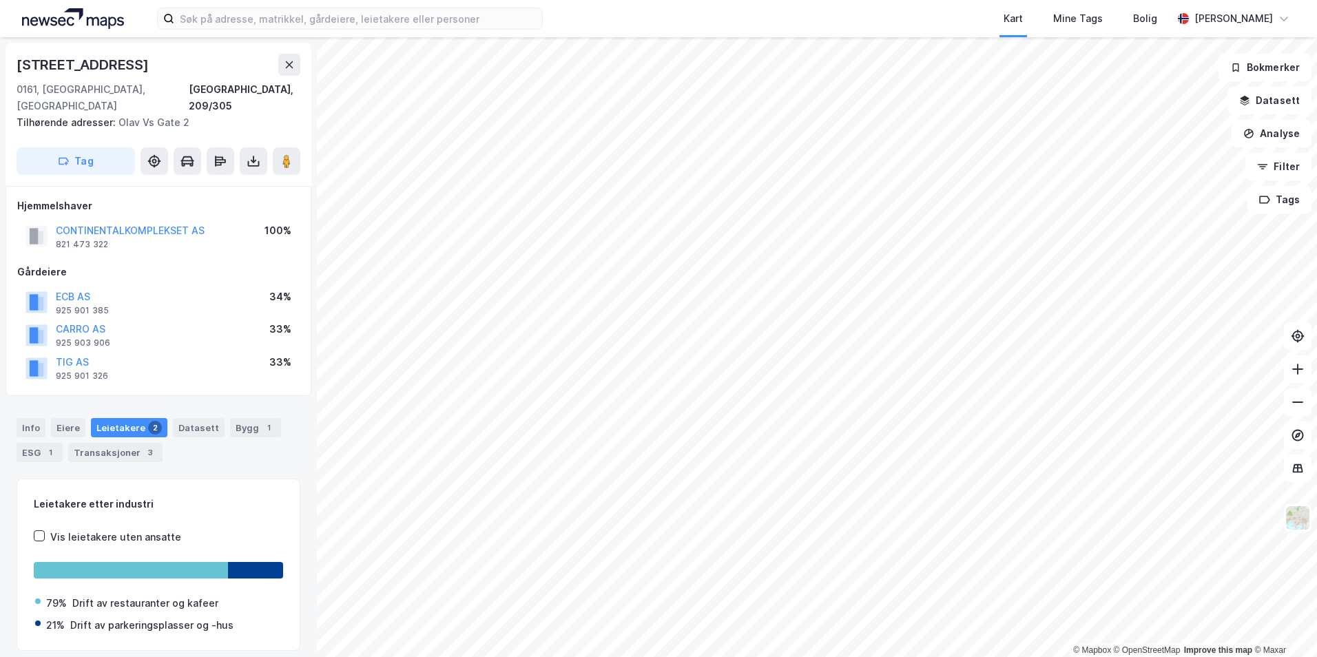
scroll to position [5, 0]
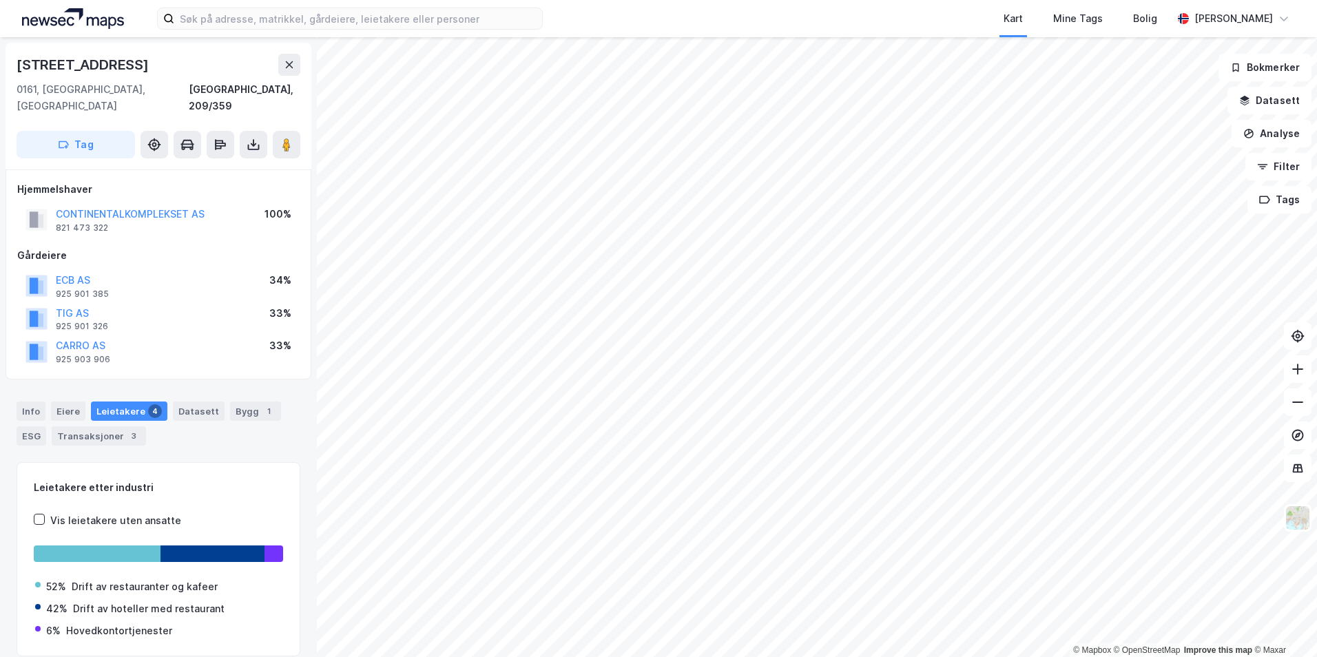
scroll to position [5, 0]
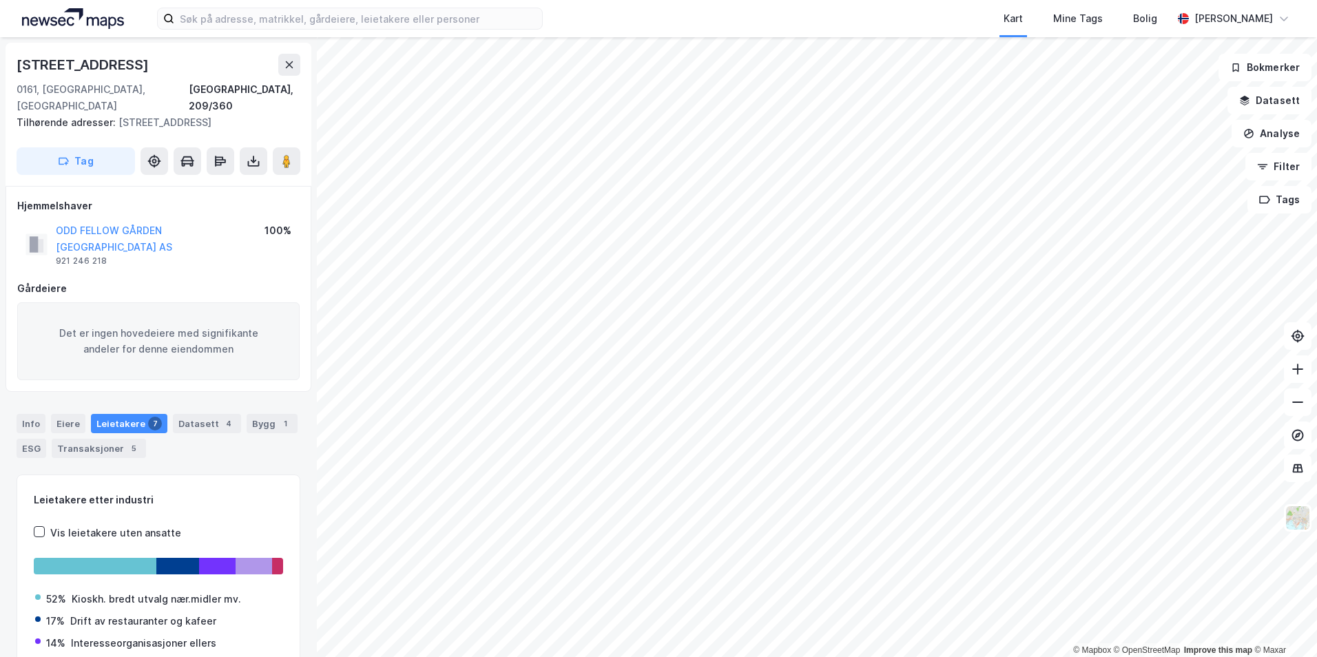
scroll to position [5, 0]
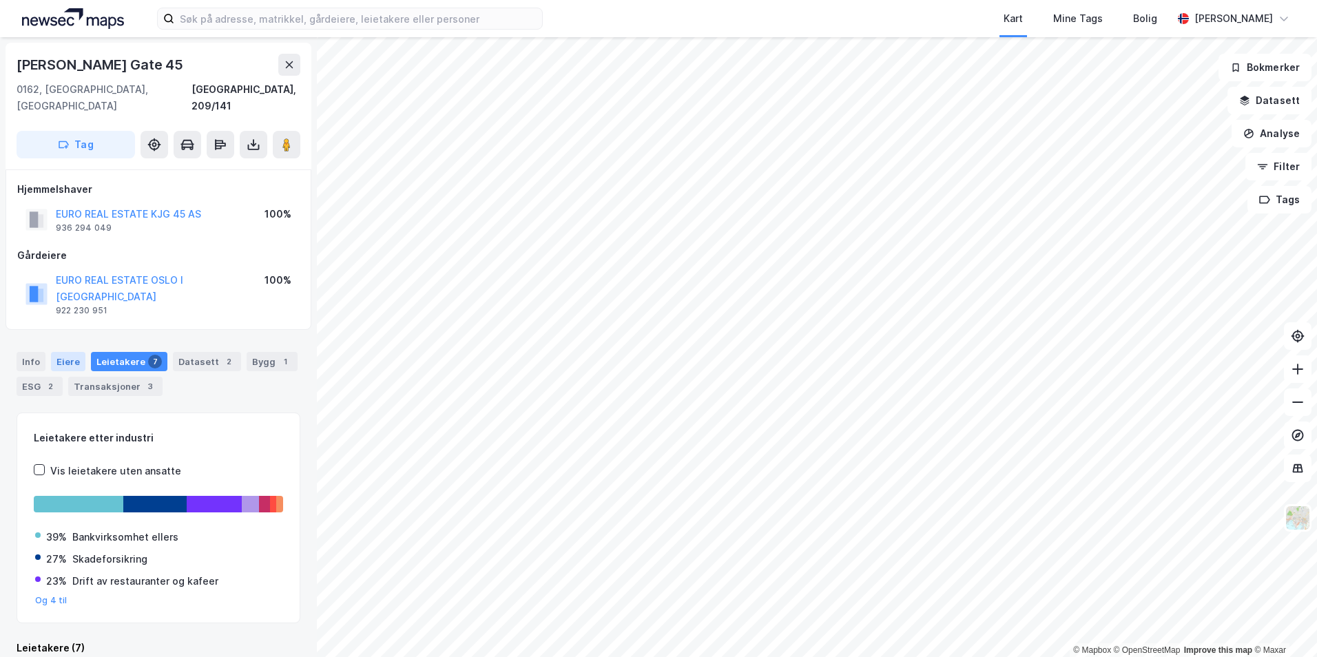
click at [58, 352] on div "Eiere" at bounding box center [68, 361] width 34 height 19
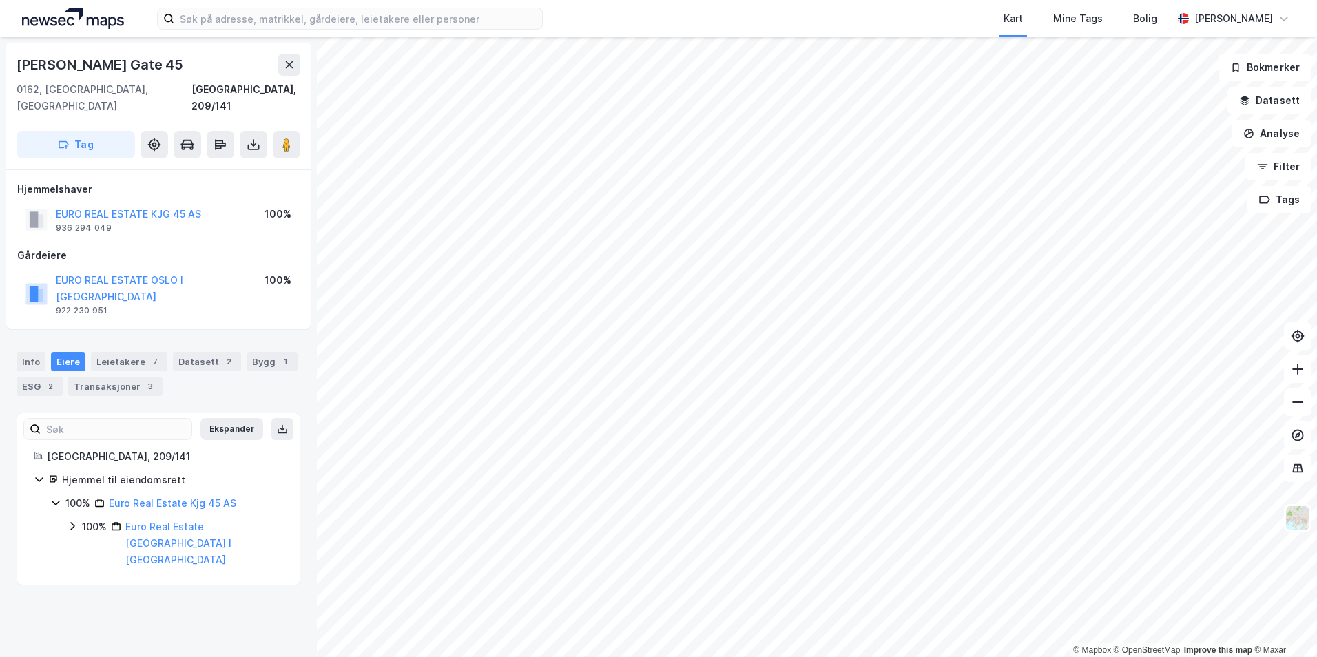
click at [10, 335] on div "Info [PERSON_NAME] 7 Datasett 2 Bygg 1 ESG 2 Transaksjoner 3" at bounding box center [158, 368] width 317 height 66
click at [22, 352] on div "Info" at bounding box center [31, 361] width 29 height 19
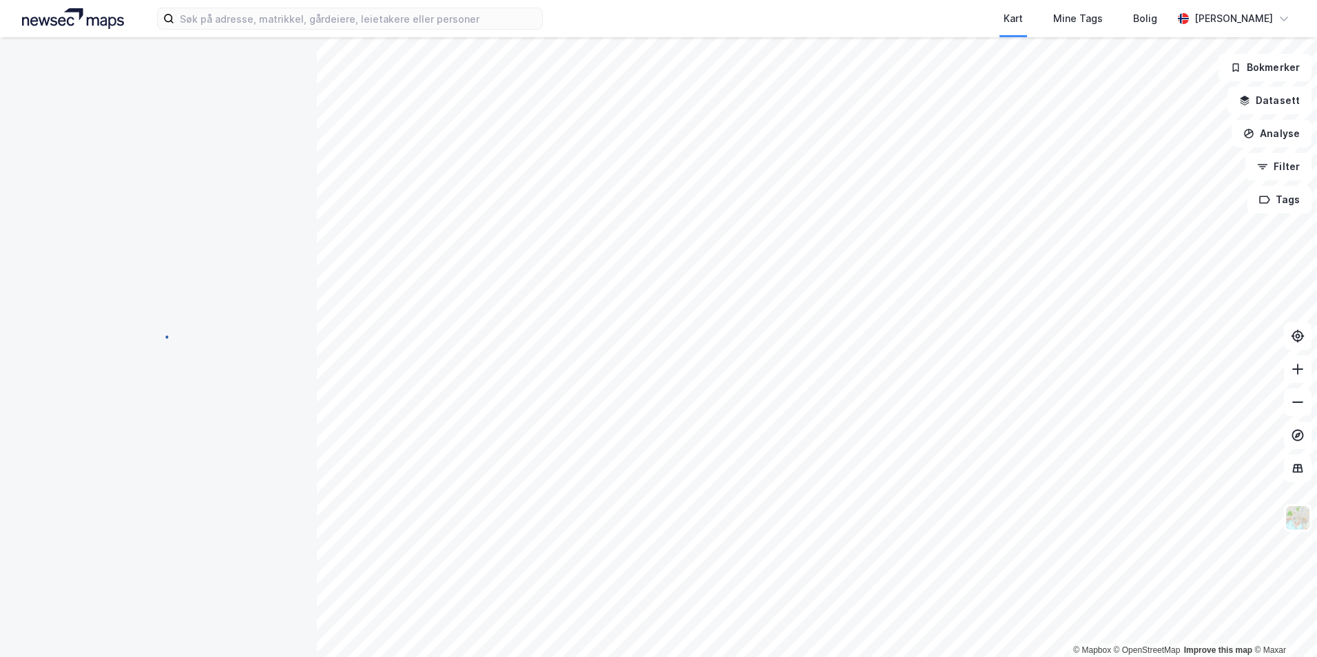
scroll to position [5, 0]
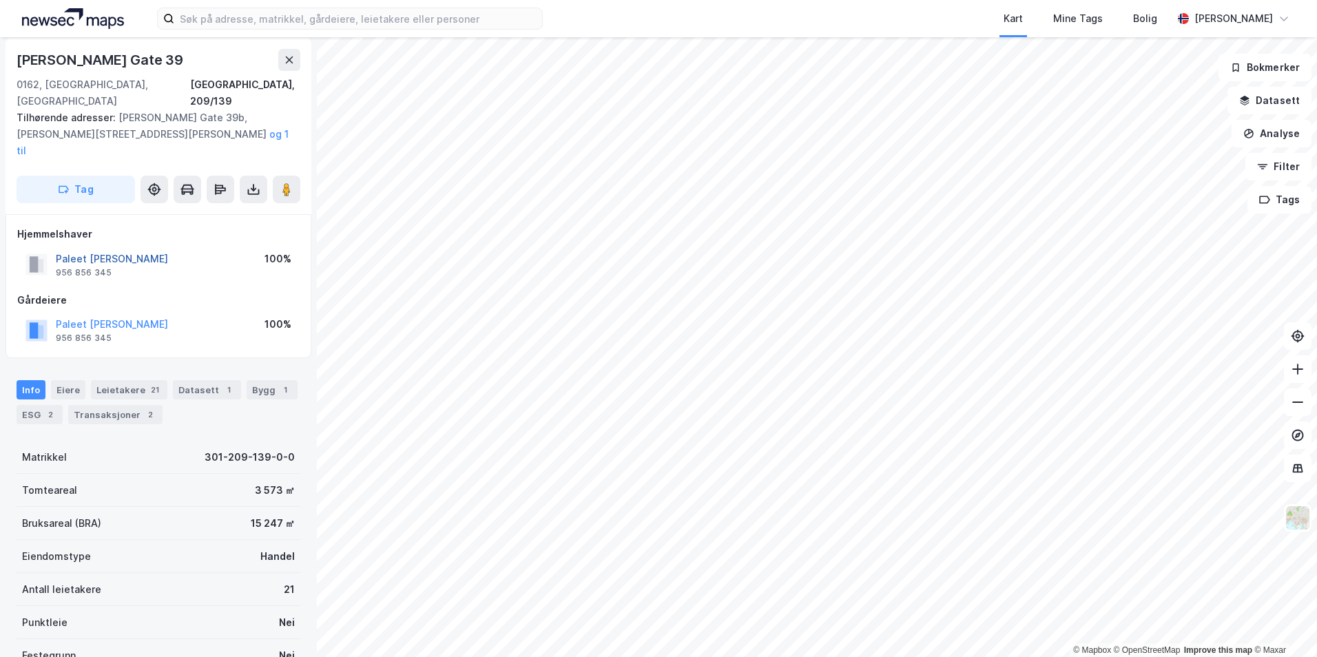
drag, startPoint x: 161, startPoint y: 224, endPoint x: 56, endPoint y: 224, distance: 105.4
click at [56, 248] on div "Paleet [PERSON_NAME] ANS 956 856 345 100%" at bounding box center [158, 264] width 282 height 33
drag, startPoint x: 56, startPoint y: 224, endPoint x: 71, endPoint y: 229, distance: 16.1
copy button "Paleet [PERSON_NAME]"
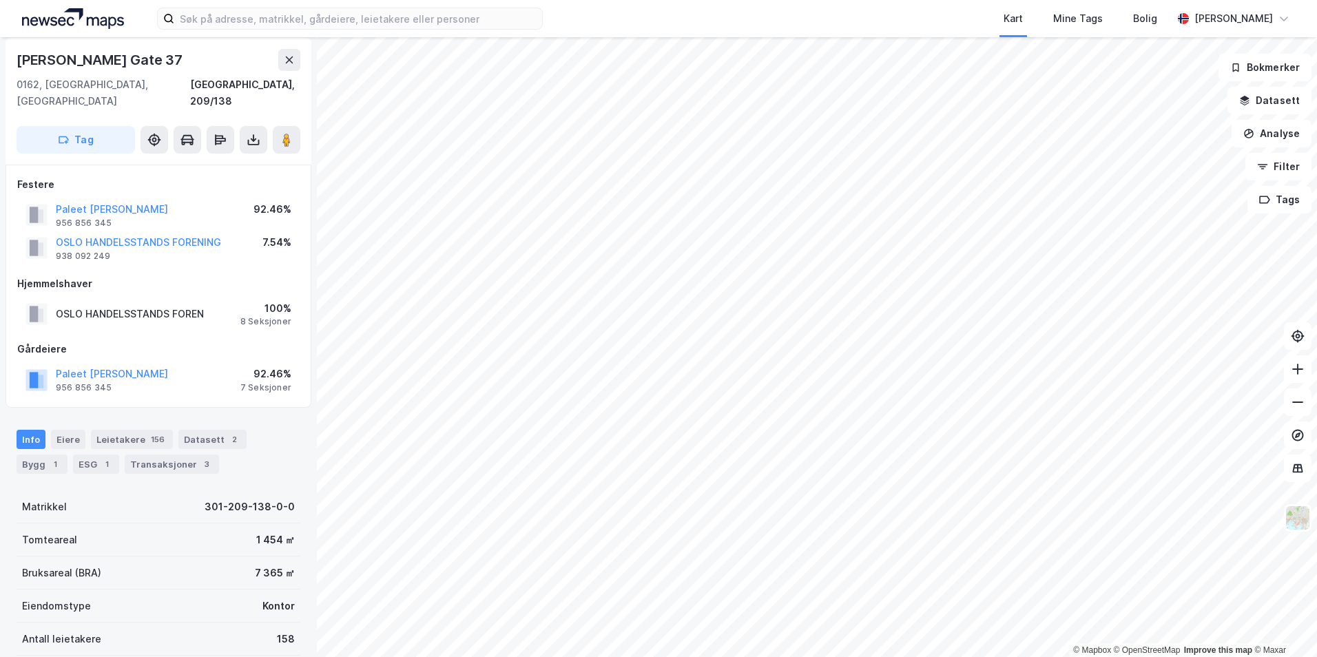
scroll to position [5, 0]
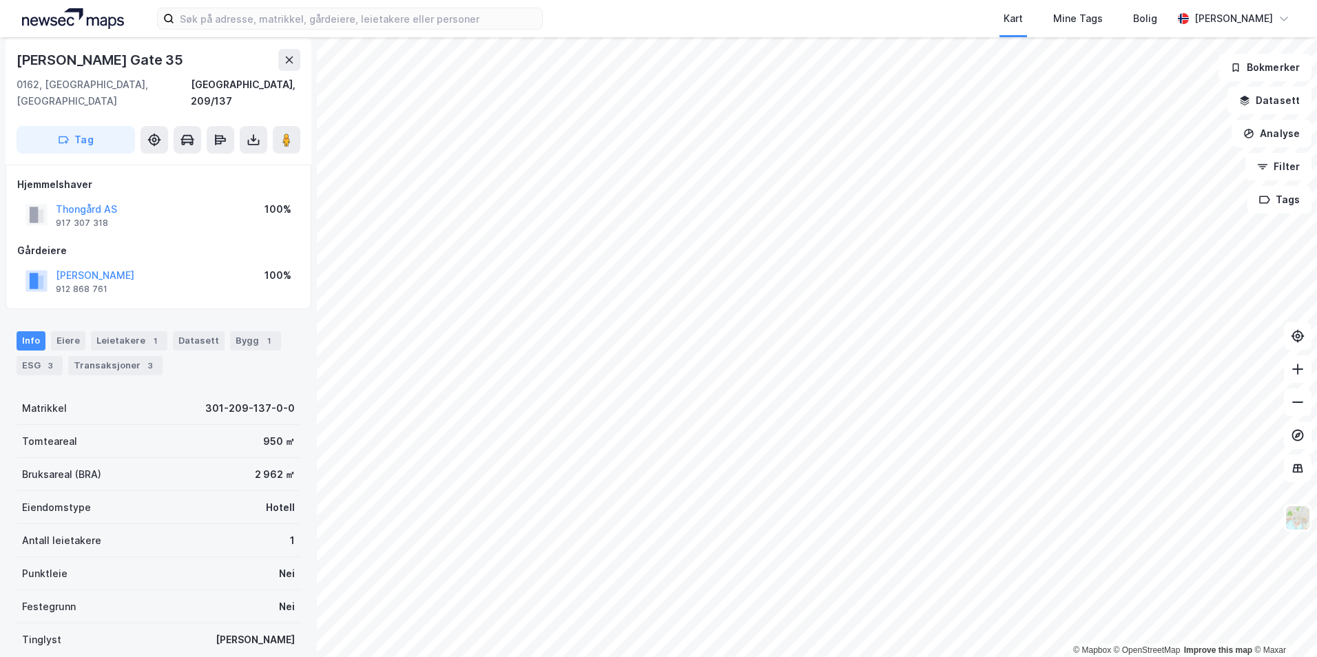
scroll to position [5, 0]
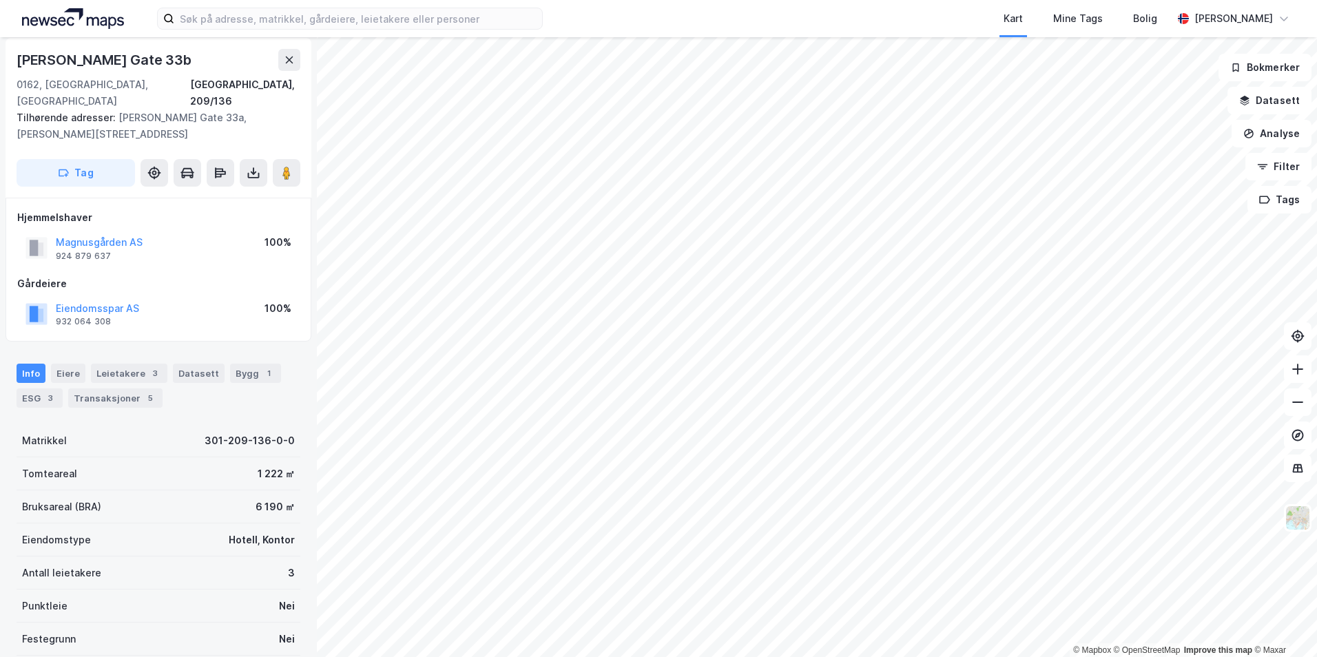
scroll to position [5, 0]
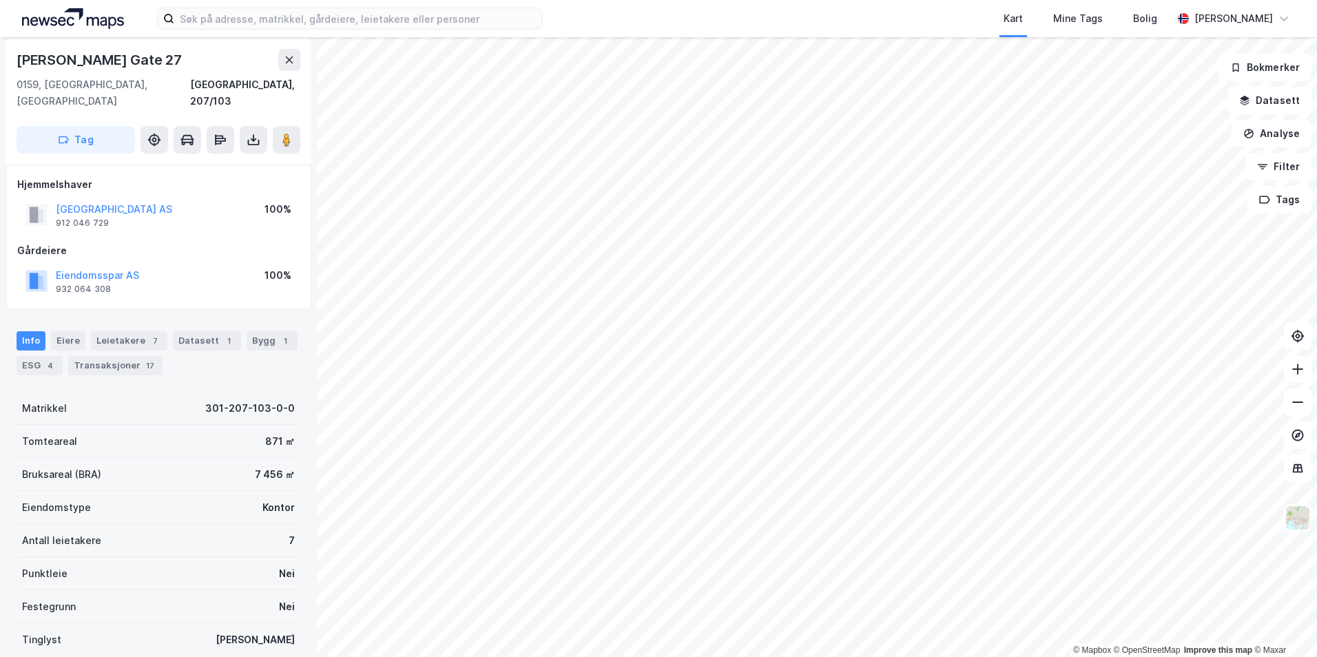
scroll to position [5, 0]
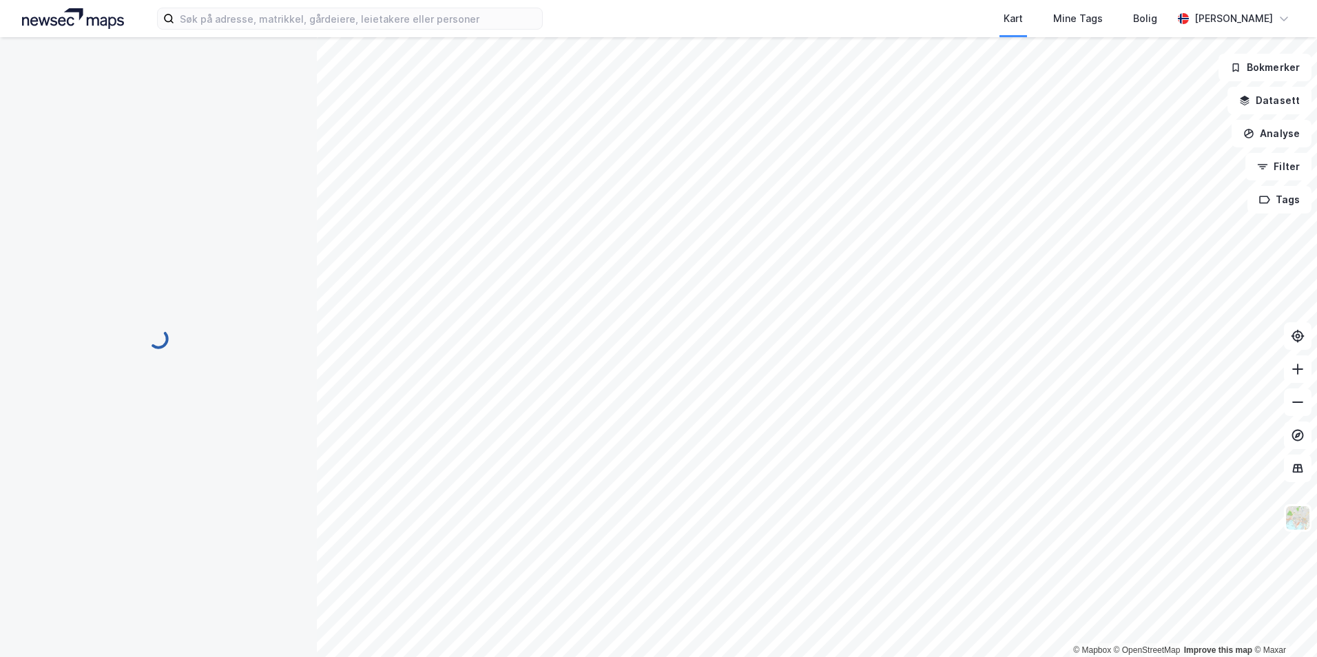
scroll to position [5, 0]
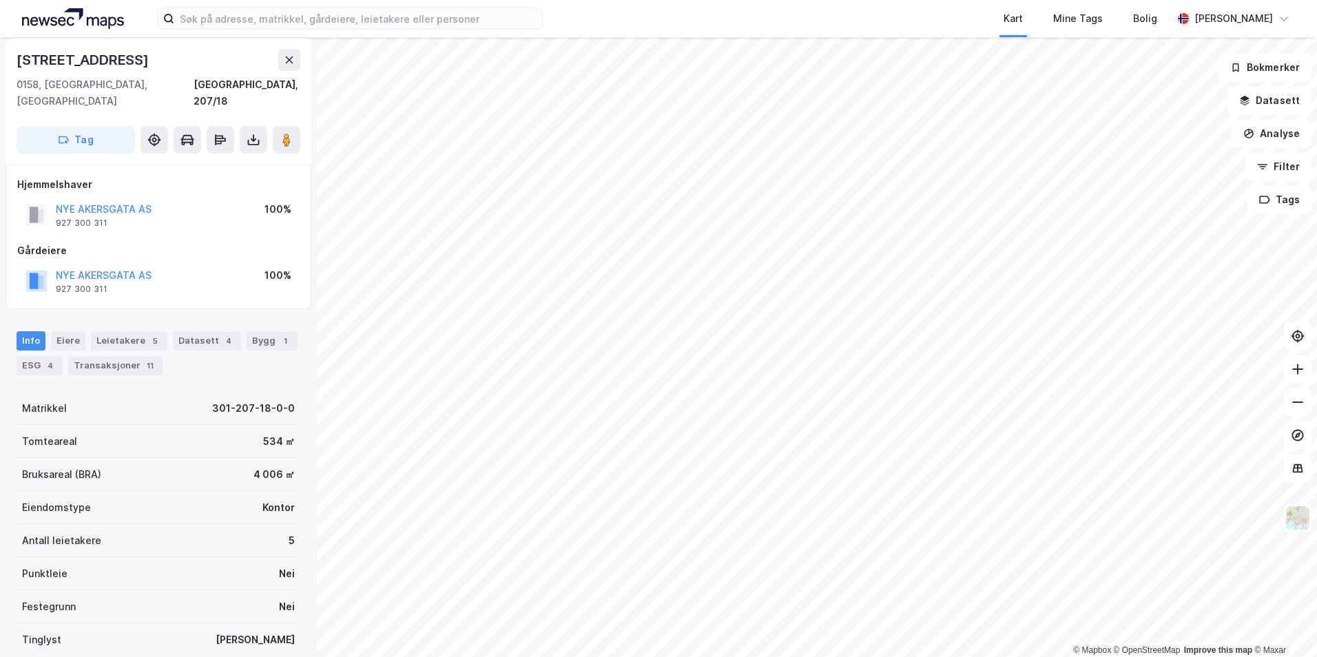
scroll to position [5, 0]
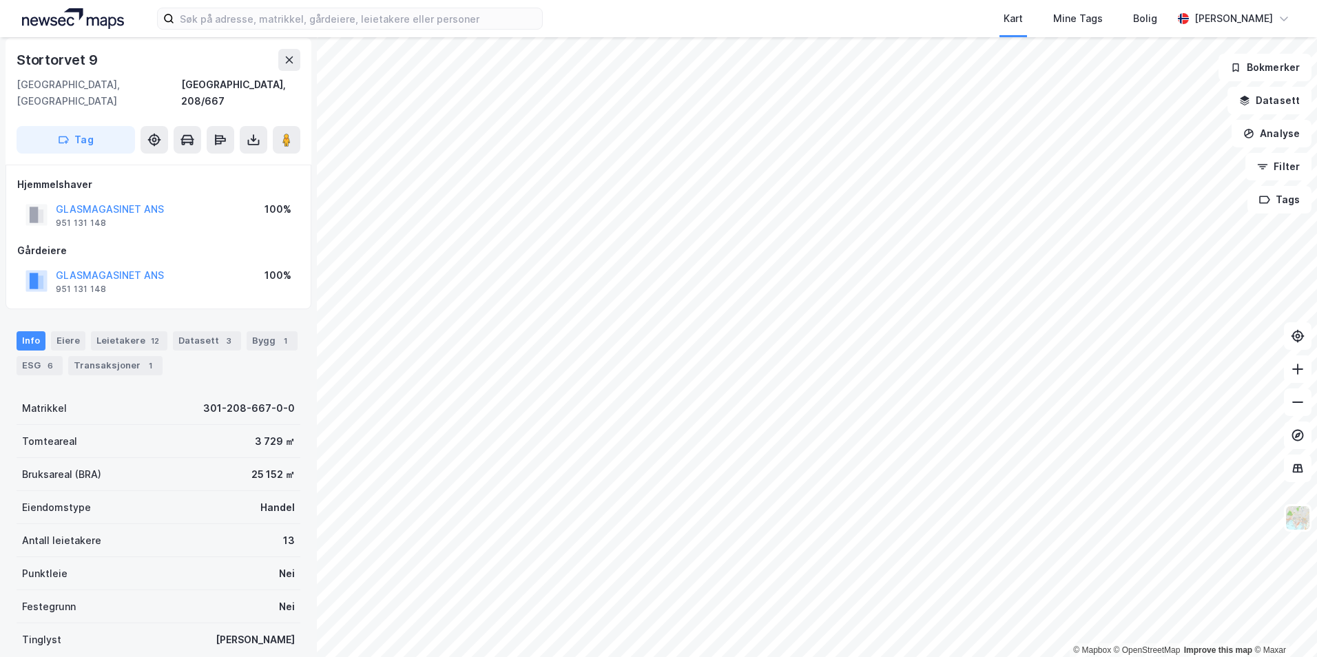
scroll to position [5, 0]
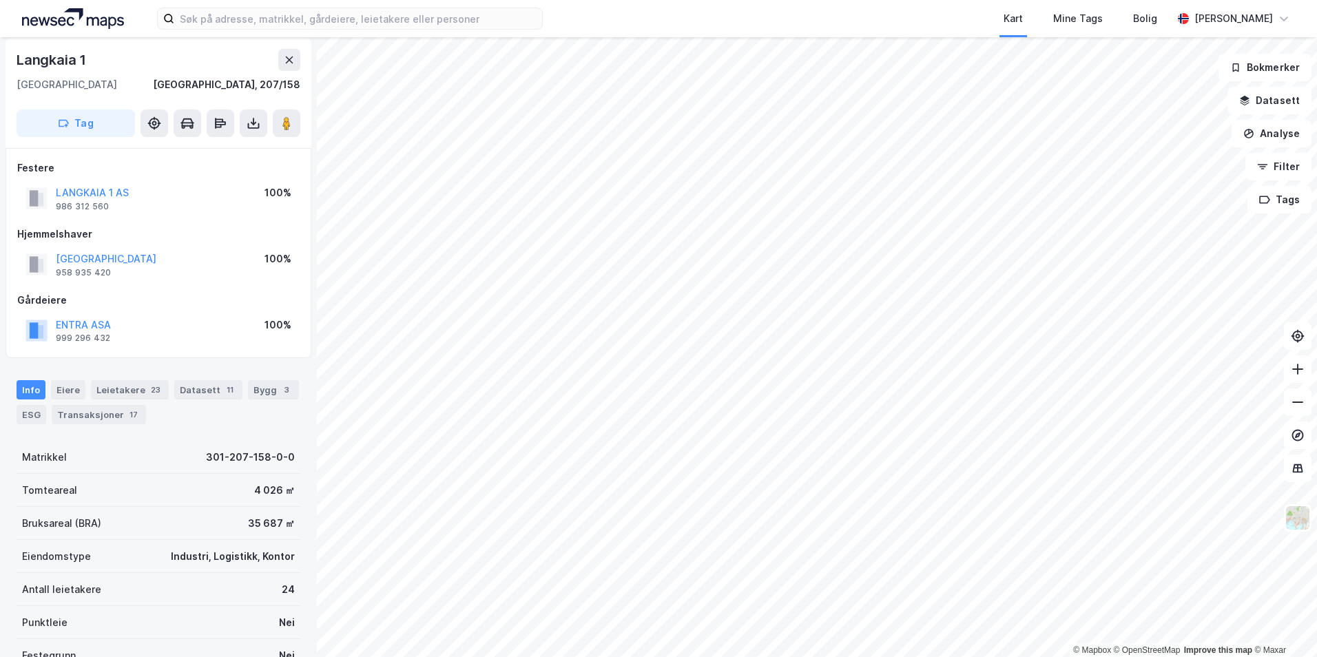
scroll to position [5, 0]
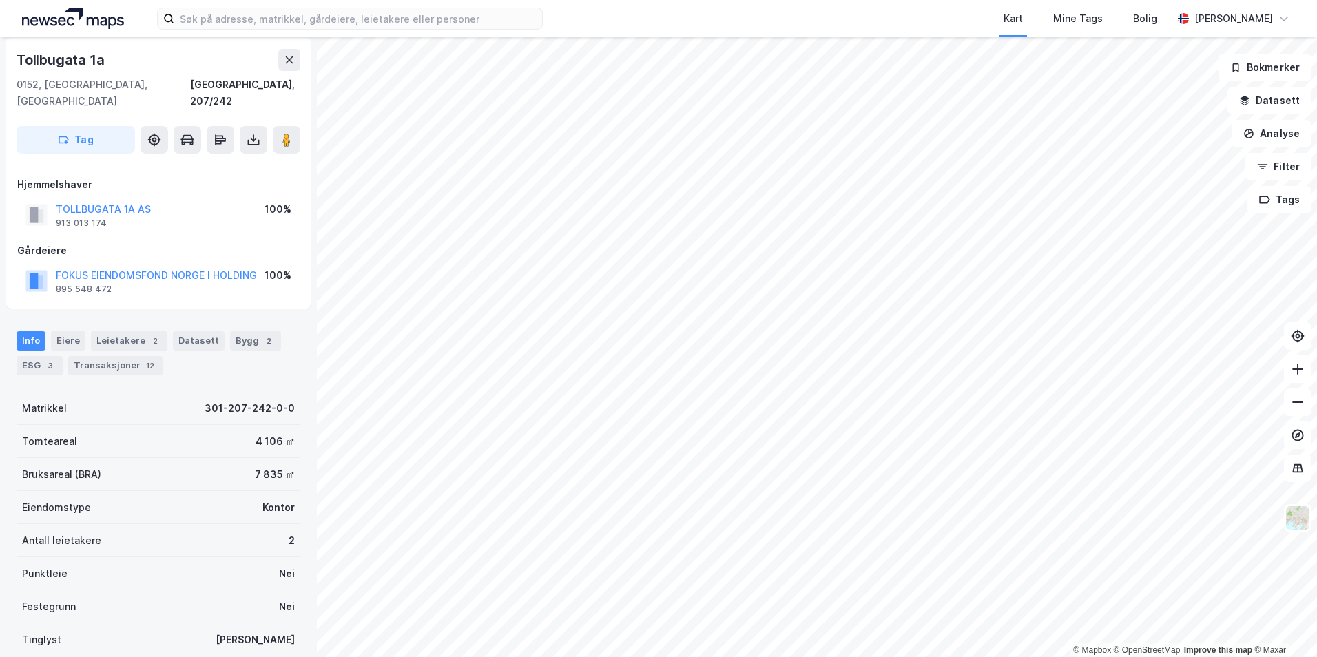
scroll to position [5, 0]
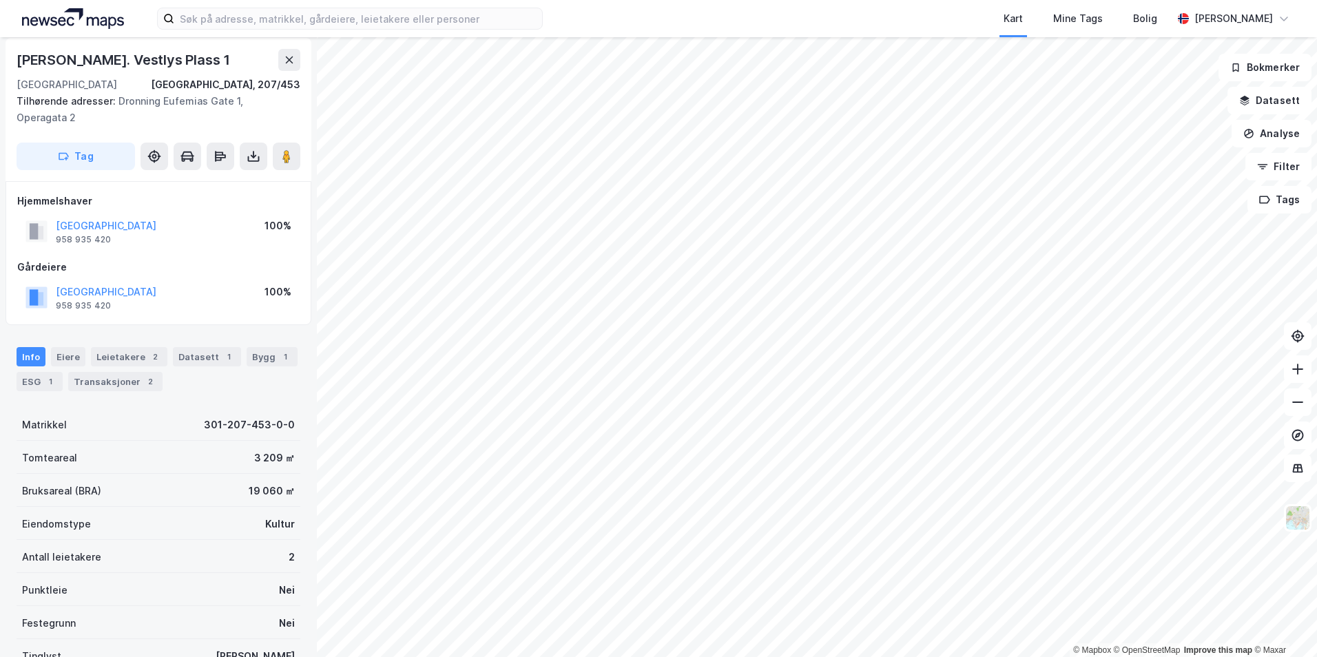
scroll to position [5, 0]
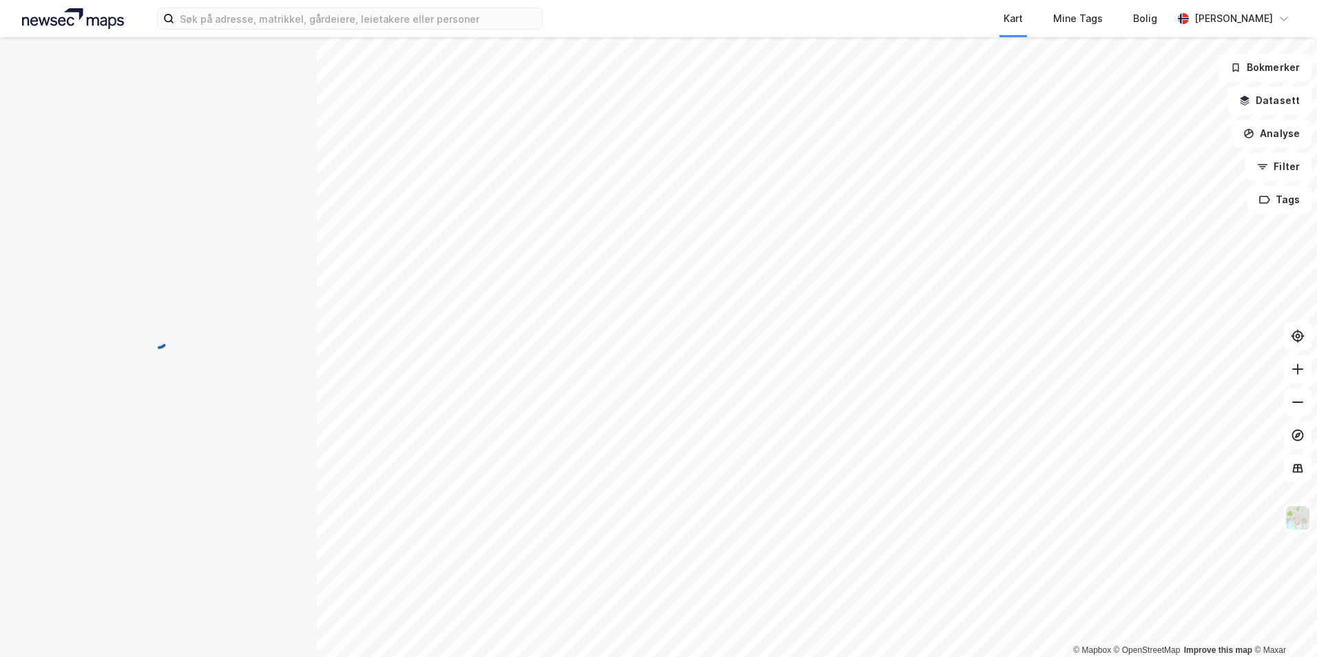
scroll to position [5, 0]
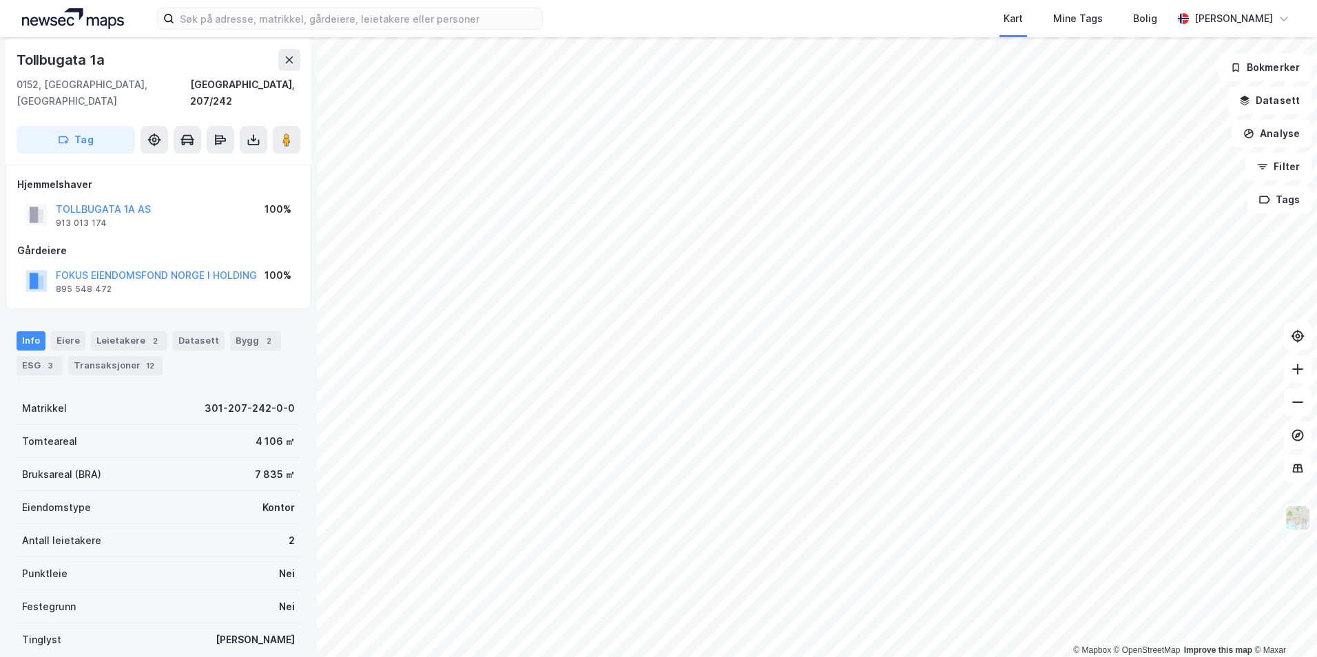
scroll to position [5, 0]
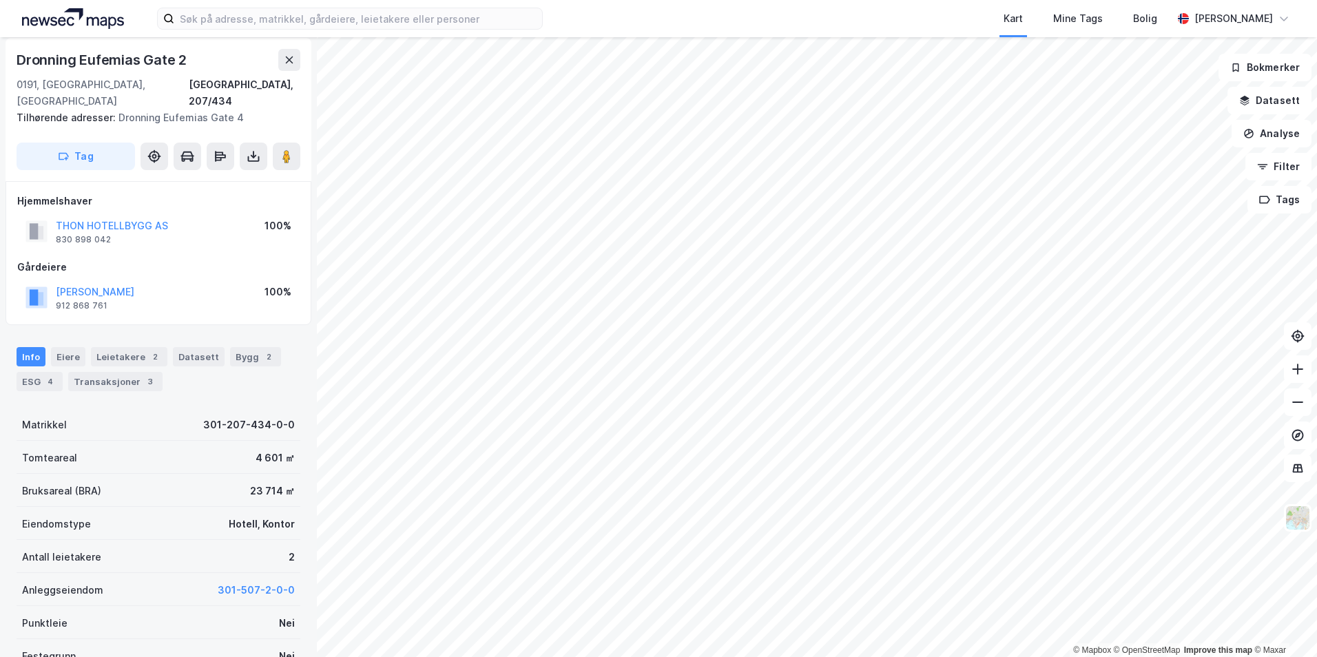
scroll to position [5, 0]
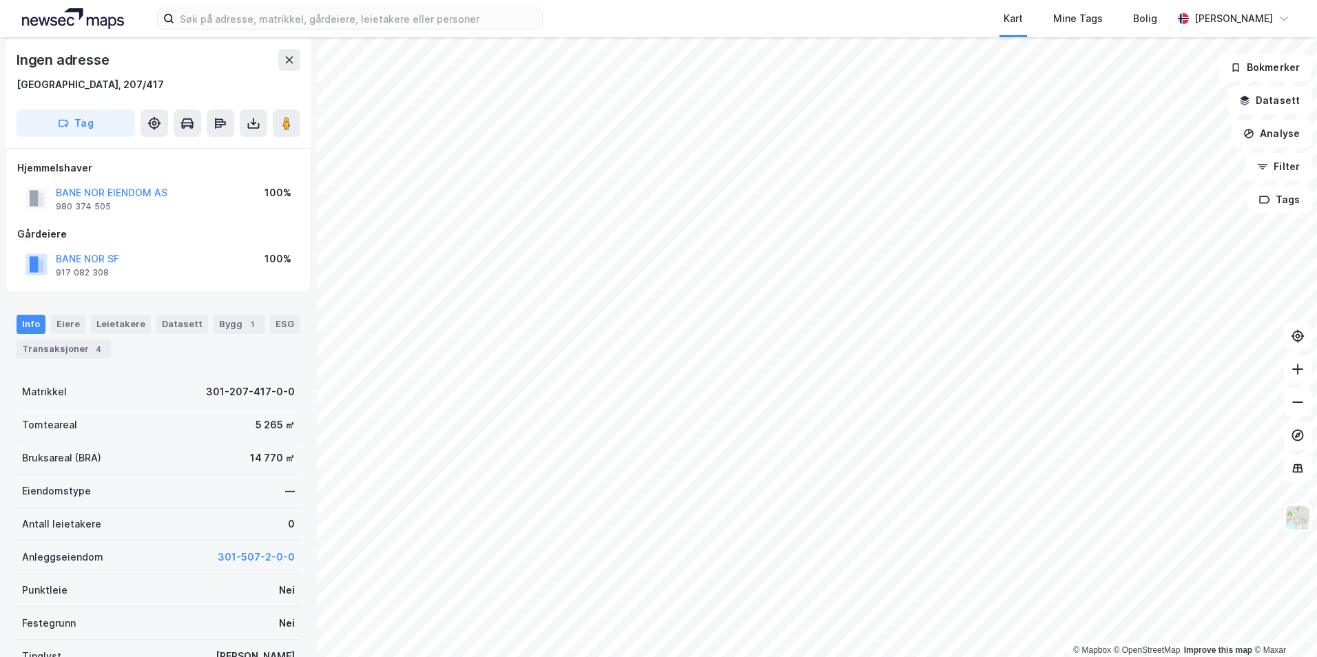
scroll to position [5, 0]
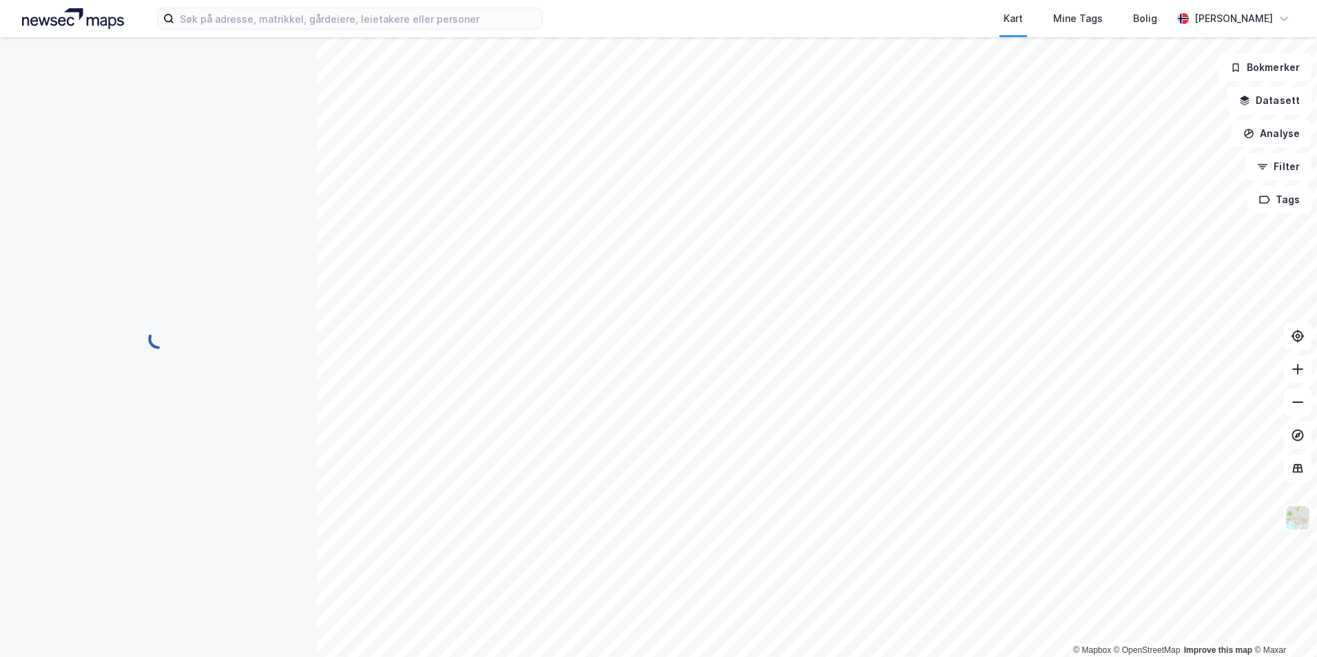
scroll to position [5, 0]
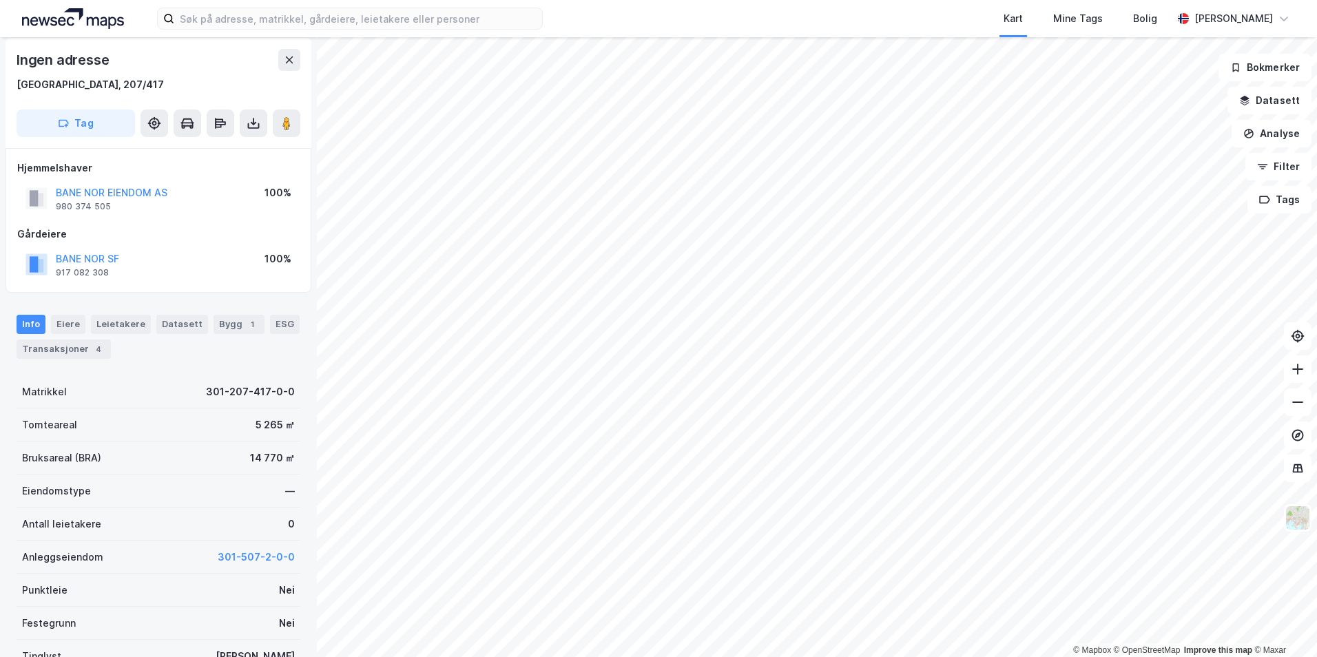
scroll to position [5, 0]
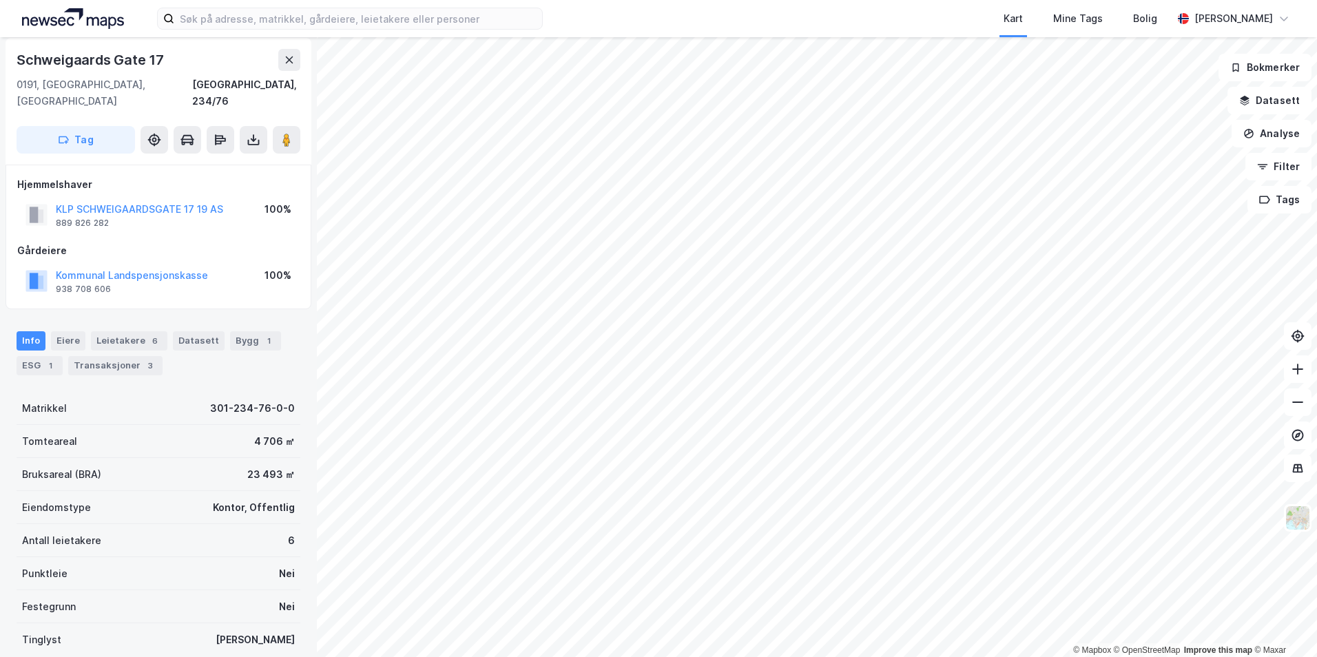
scroll to position [5, 0]
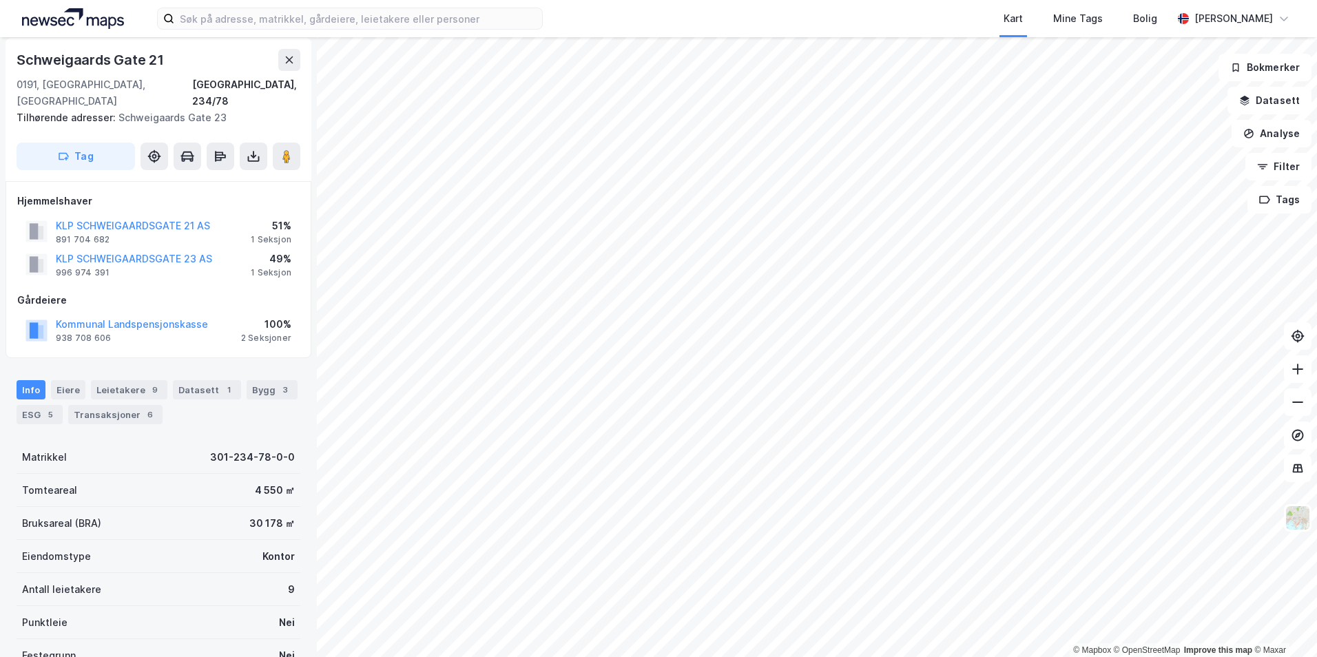
scroll to position [5, 0]
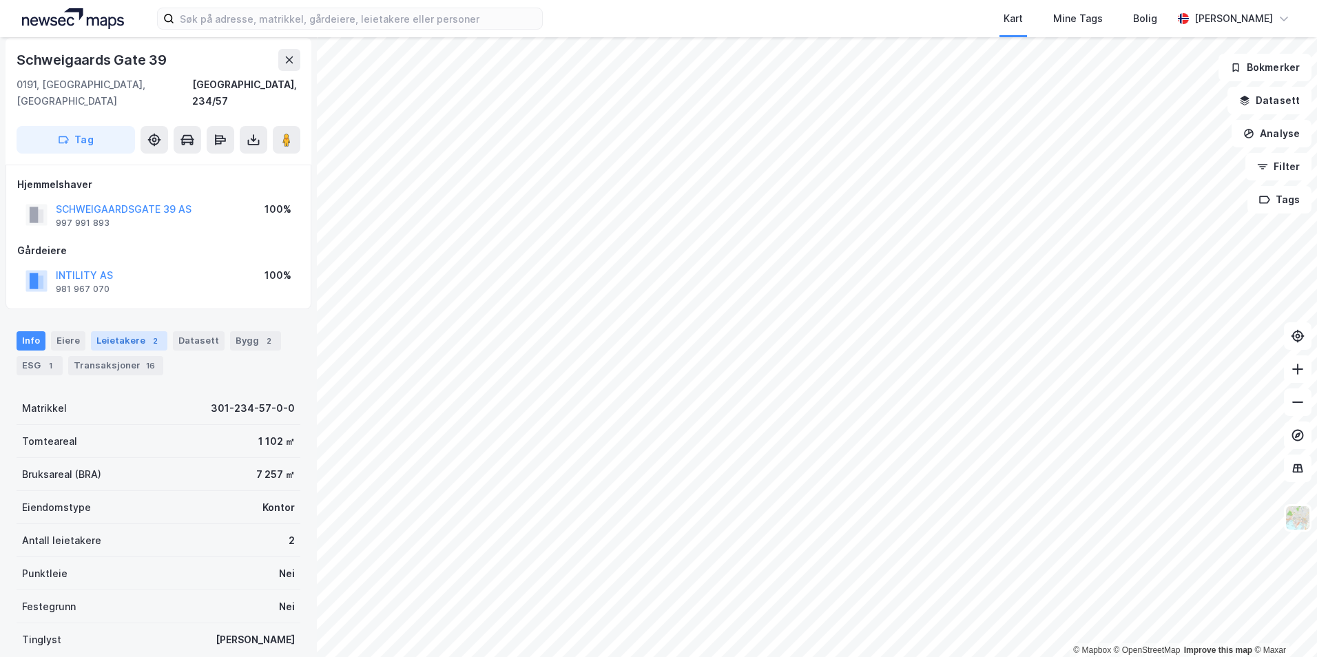
click at [131, 331] on div "Leietakere 2" at bounding box center [129, 340] width 76 height 19
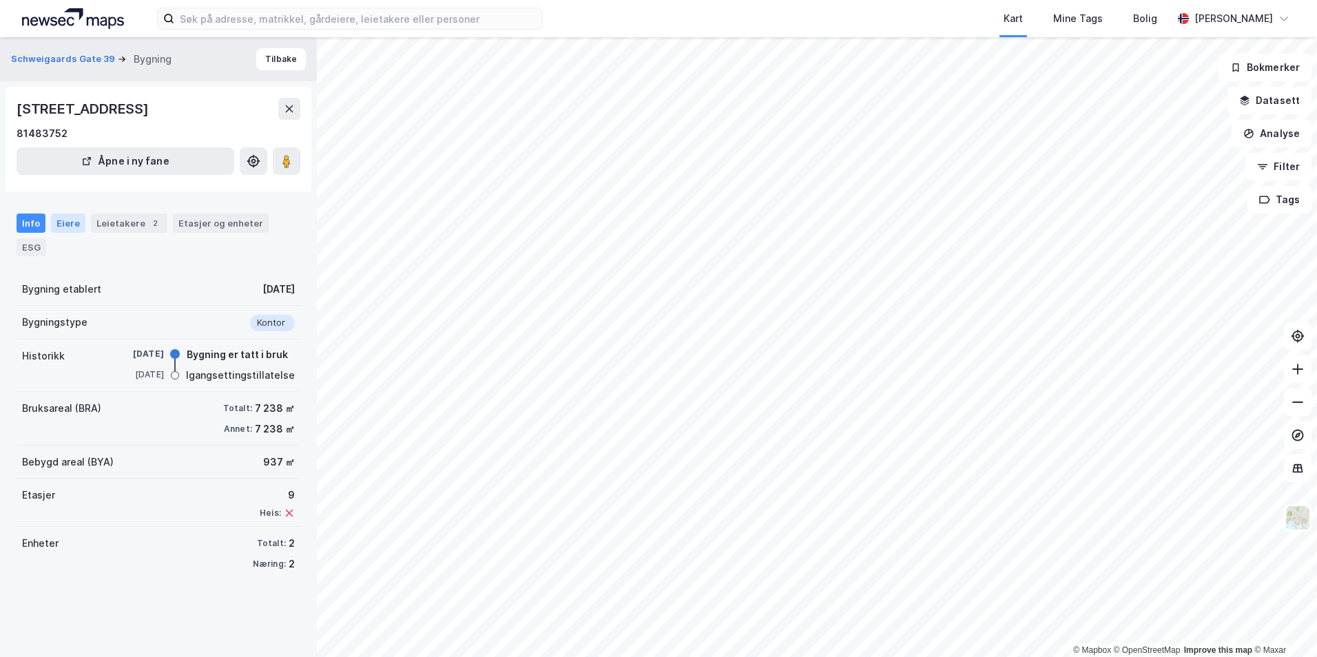
click at [71, 224] on div "Eiere" at bounding box center [68, 223] width 34 height 19
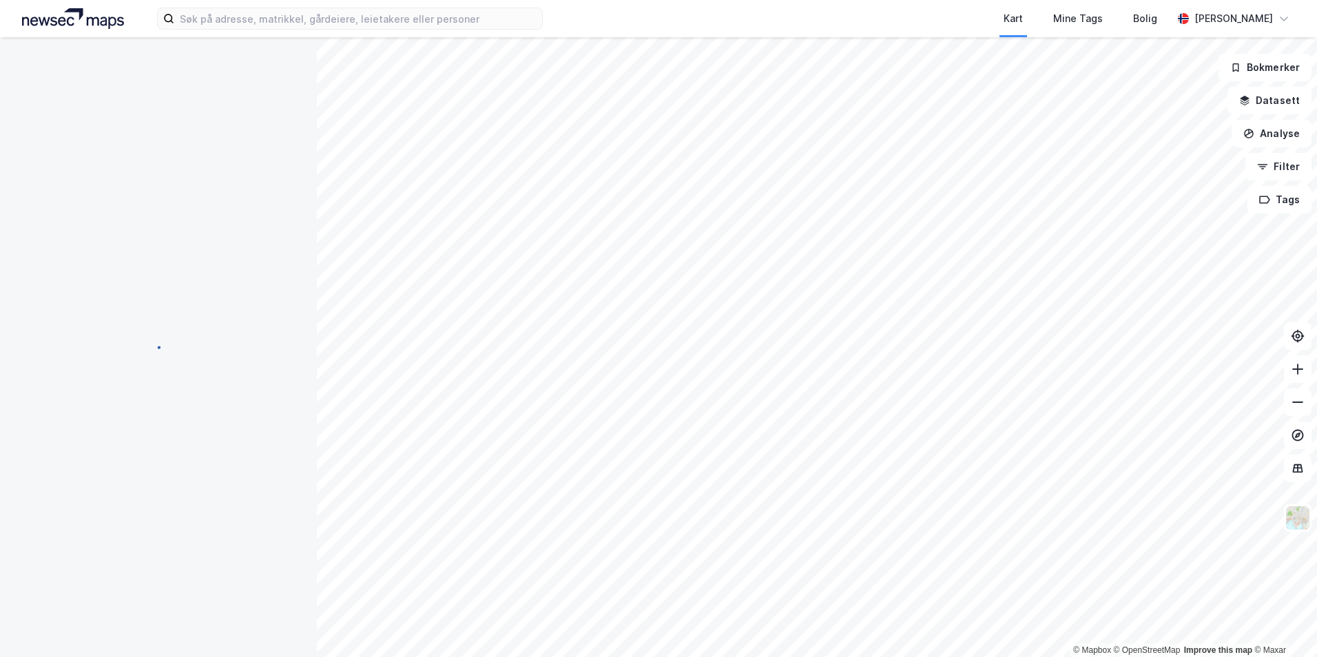
scroll to position [1, 0]
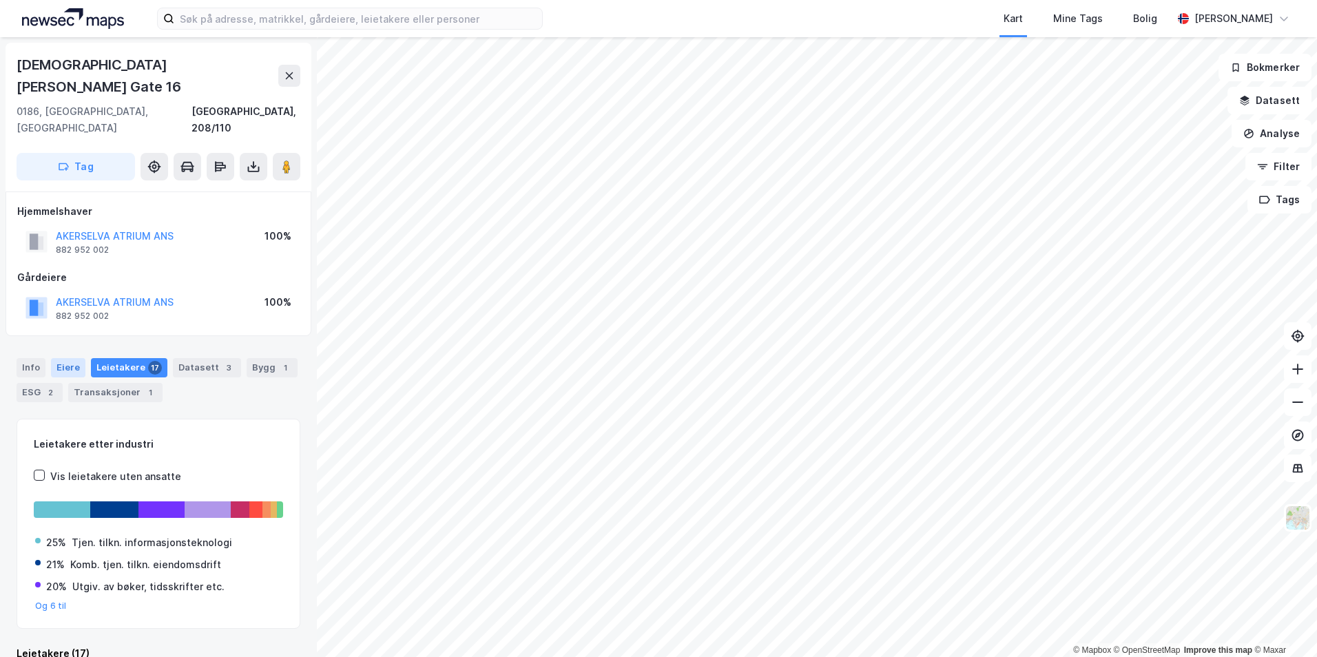
click at [69, 358] on div "Eiere" at bounding box center [68, 367] width 34 height 19
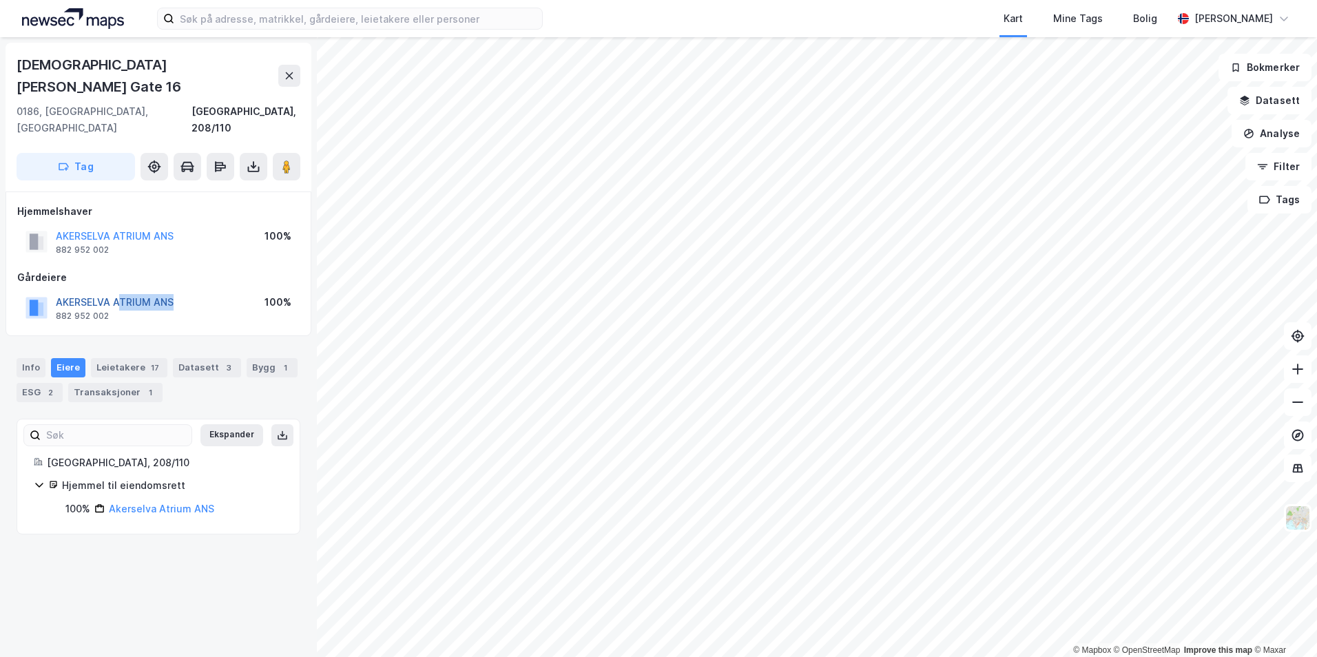
drag, startPoint x: 180, startPoint y: 264, endPoint x: 117, endPoint y: 265, distance: 62.7
click at [117, 291] on div "AKERSELVA ATRIUM ANS 882 952 002 100%" at bounding box center [158, 307] width 282 height 33
drag, startPoint x: 117, startPoint y: 265, endPoint x: 34, endPoint y: 328, distance: 103.7
click at [34, 358] on div "Info" at bounding box center [31, 367] width 29 height 19
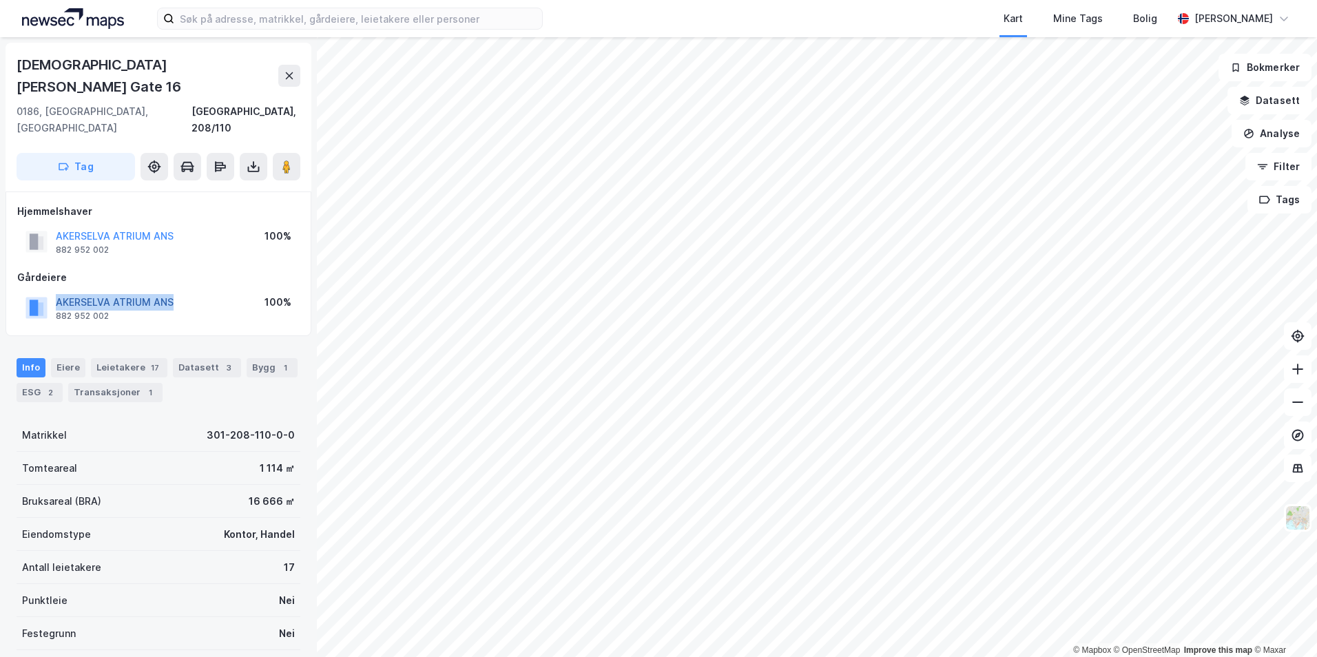
drag, startPoint x: 180, startPoint y: 264, endPoint x: 59, endPoint y: 260, distance: 121.3
click at [59, 291] on div "AKERSELVA ATRIUM ANS 882 952 002 100%" at bounding box center [158, 307] width 282 height 33
drag, startPoint x: 59, startPoint y: 260, endPoint x: 86, endPoint y: 263, distance: 27.7
copy button "AKERSELVA ATRIUM ANS"
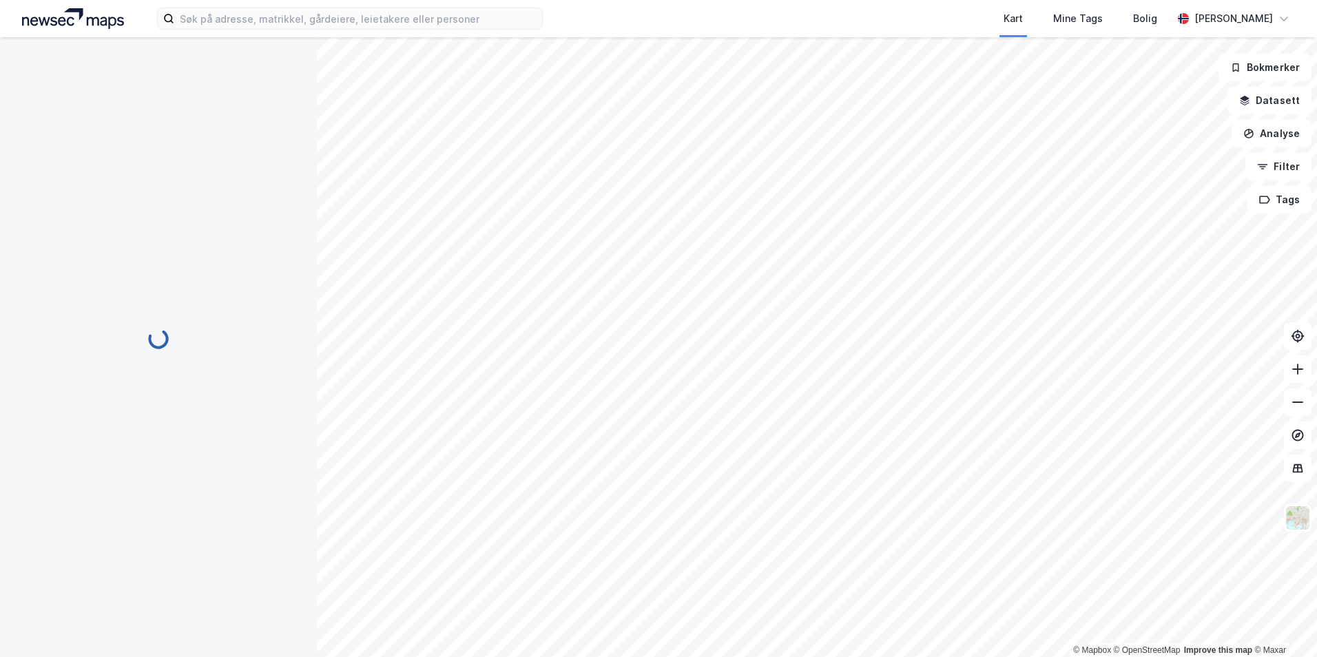
scroll to position [1, 0]
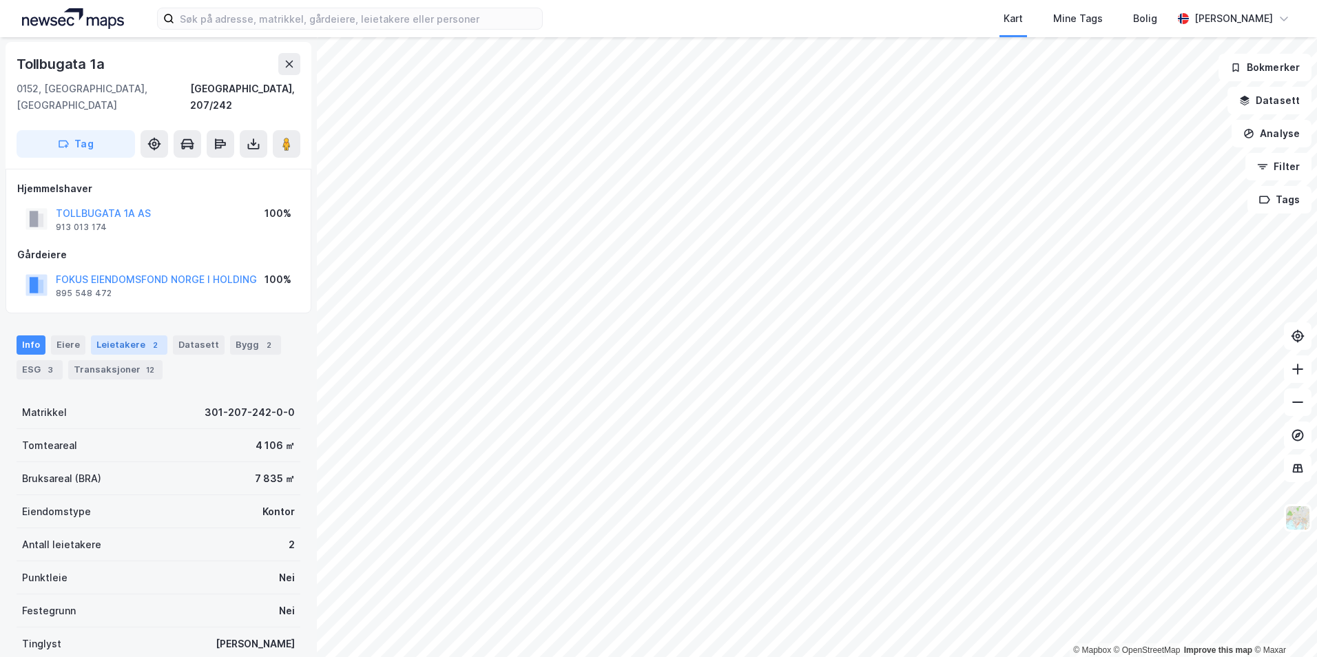
click at [114, 335] on div "Leietakere 2" at bounding box center [129, 344] width 76 height 19
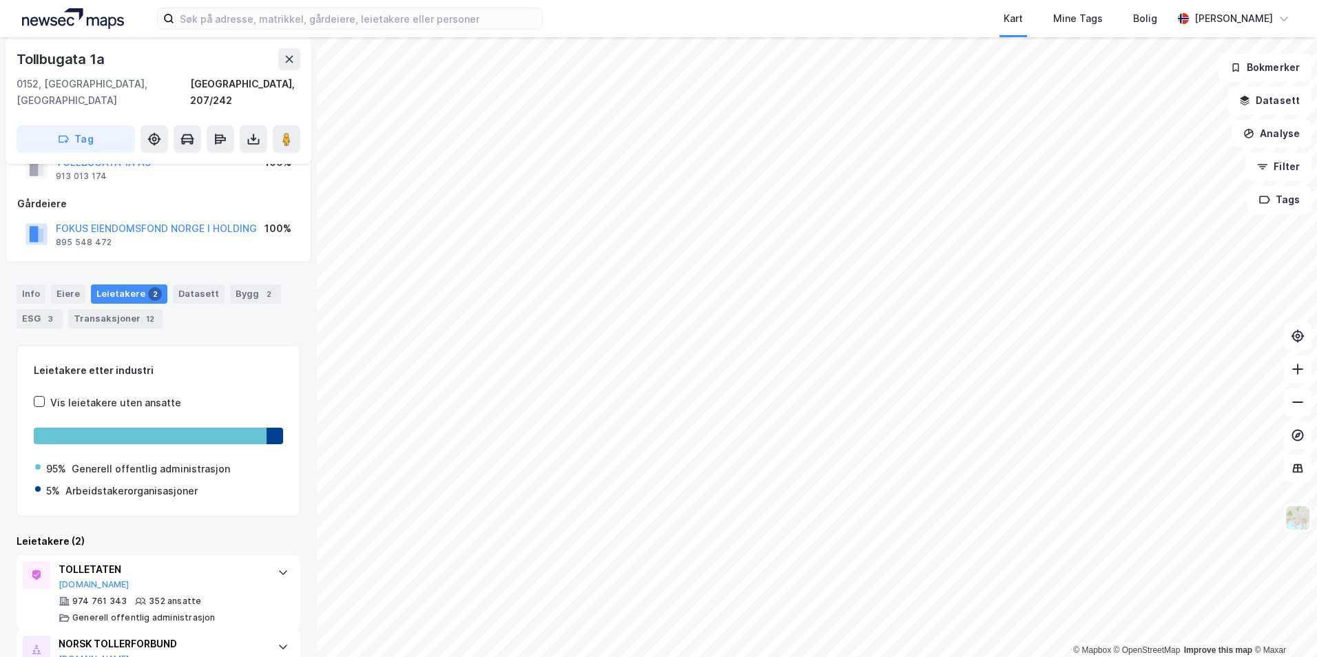
scroll to position [98, 0]
